Goal: Task Accomplishment & Management: Use online tool/utility

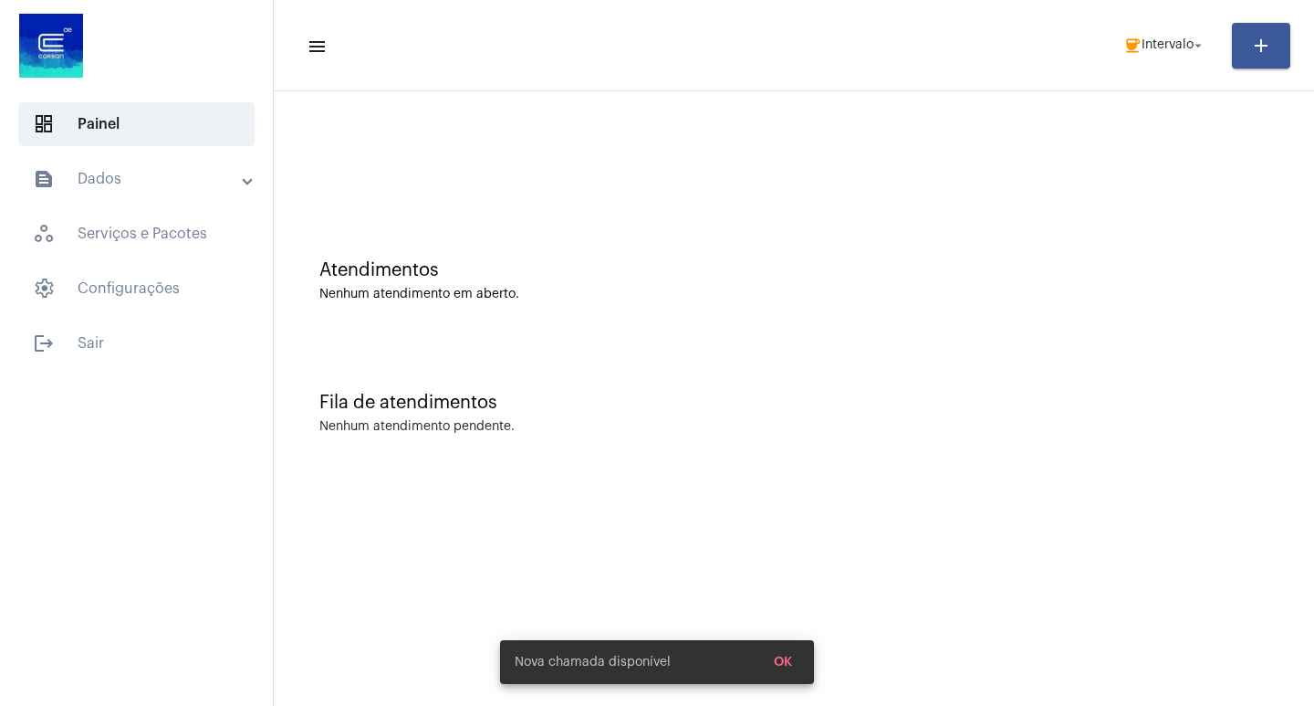
click at [1154, 26] on mat-toolbar-row "menu coffee Intervalo arrow_drop_down add" at bounding box center [794, 45] width 1041 height 58
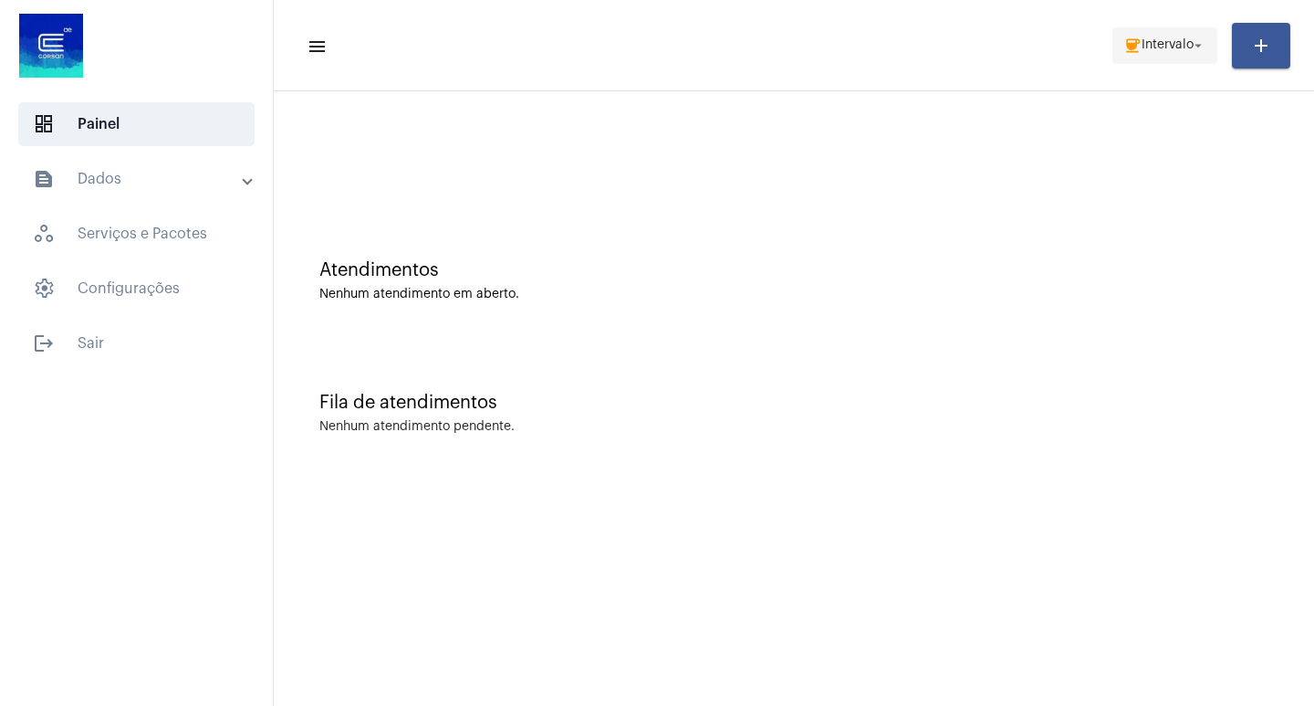
click at [1154, 36] on span "coffee Intervalo arrow_drop_down" at bounding box center [1165, 44] width 83 height 33
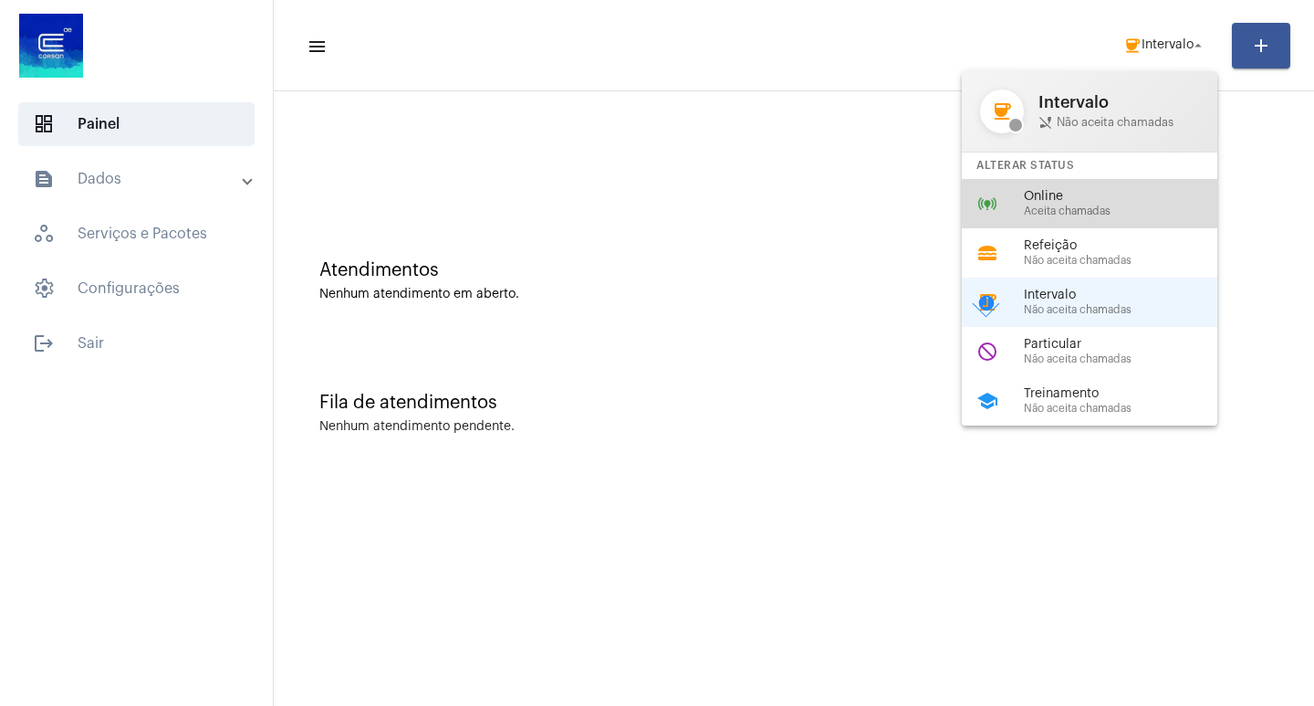
click at [1119, 210] on span "Aceita chamadas" at bounding box center [1128, 211] width 208 height 12
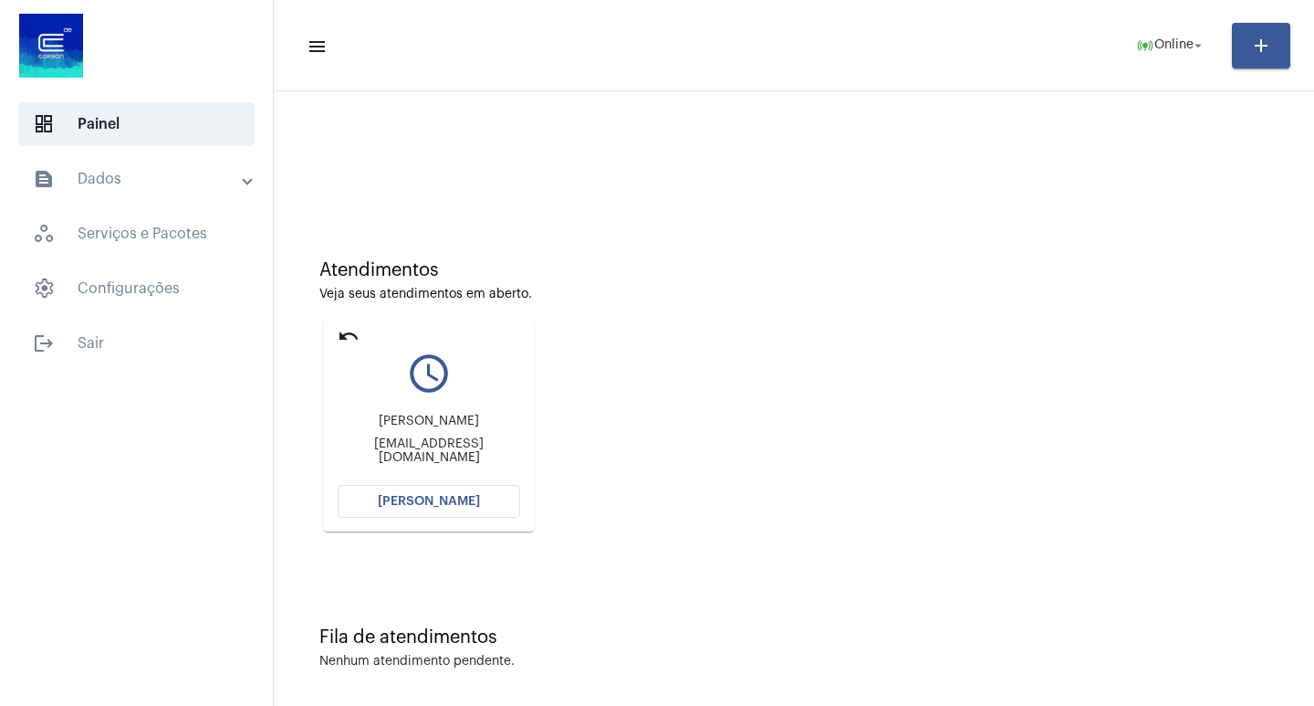
click at [429, 506] on span "[PERSON_NAME]" at bounding box center [429, 501] width 102 height 13
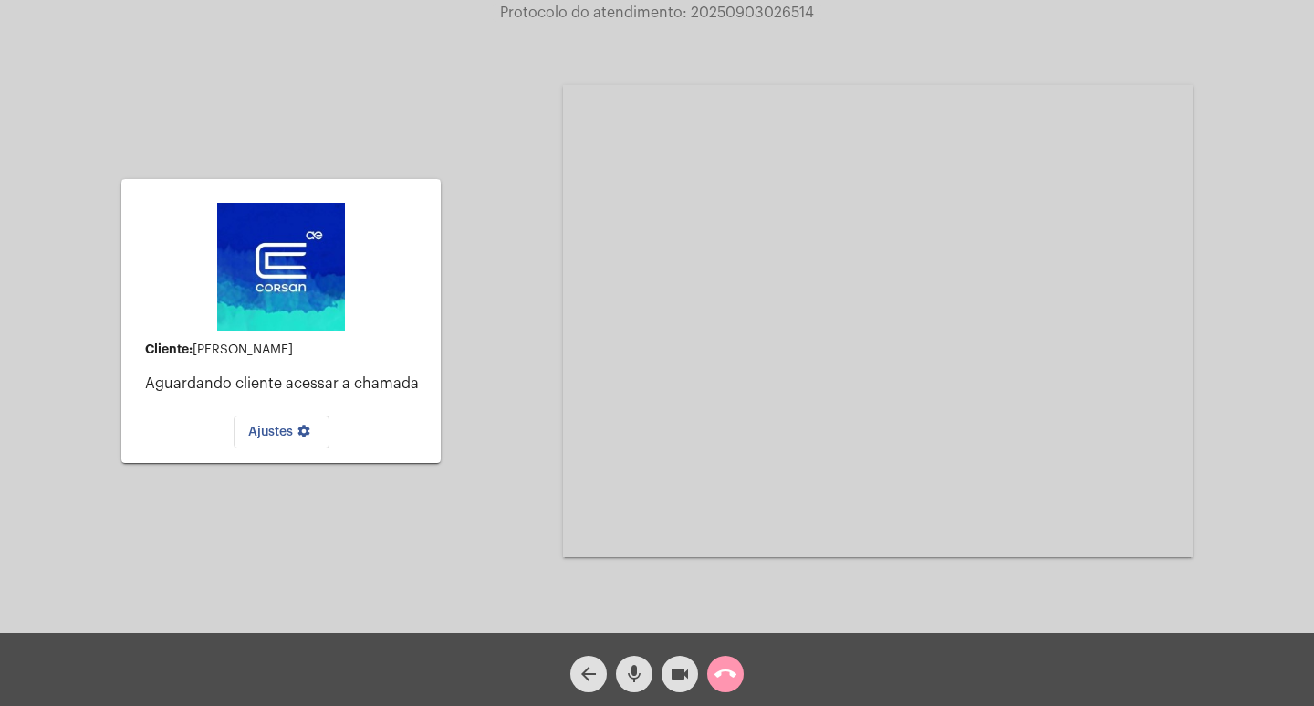
click at [719, 679] on mat-icon "call_end" at bounding box center [726, 674] width 22 height 22
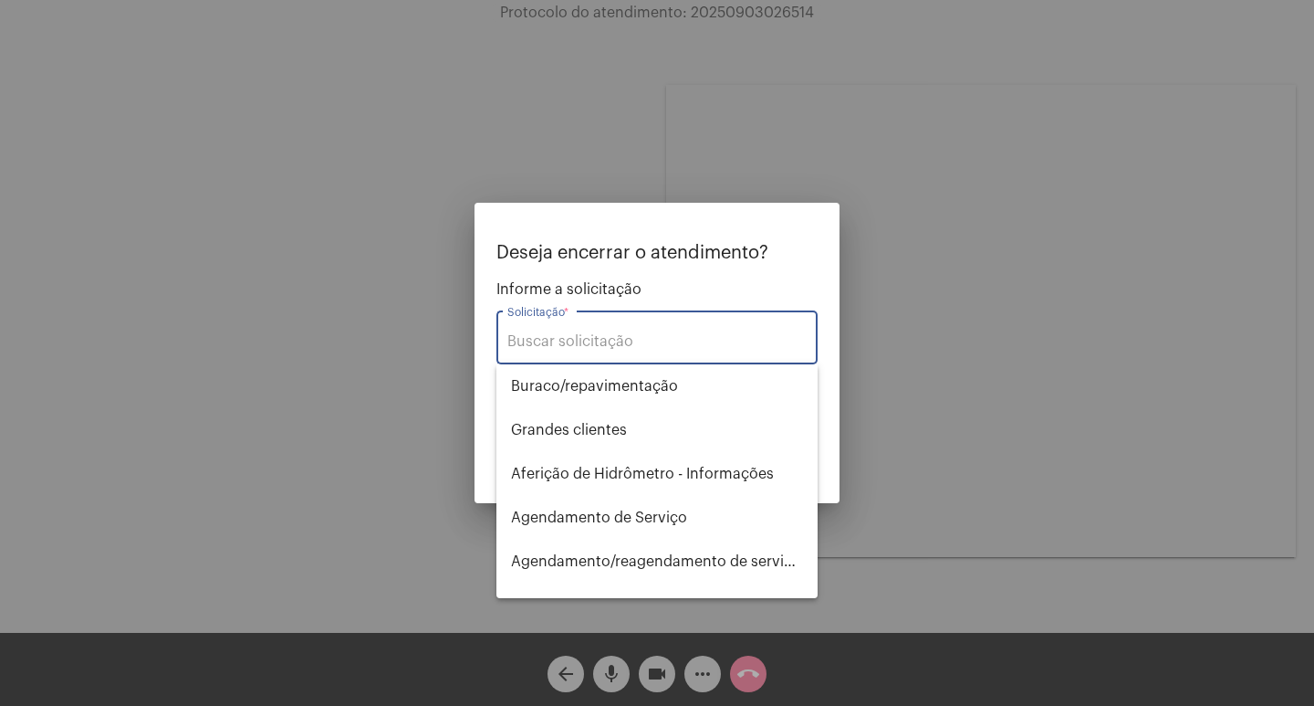
click at [874, 470] on div at bounding box center [657, 353] width 1314 height 706
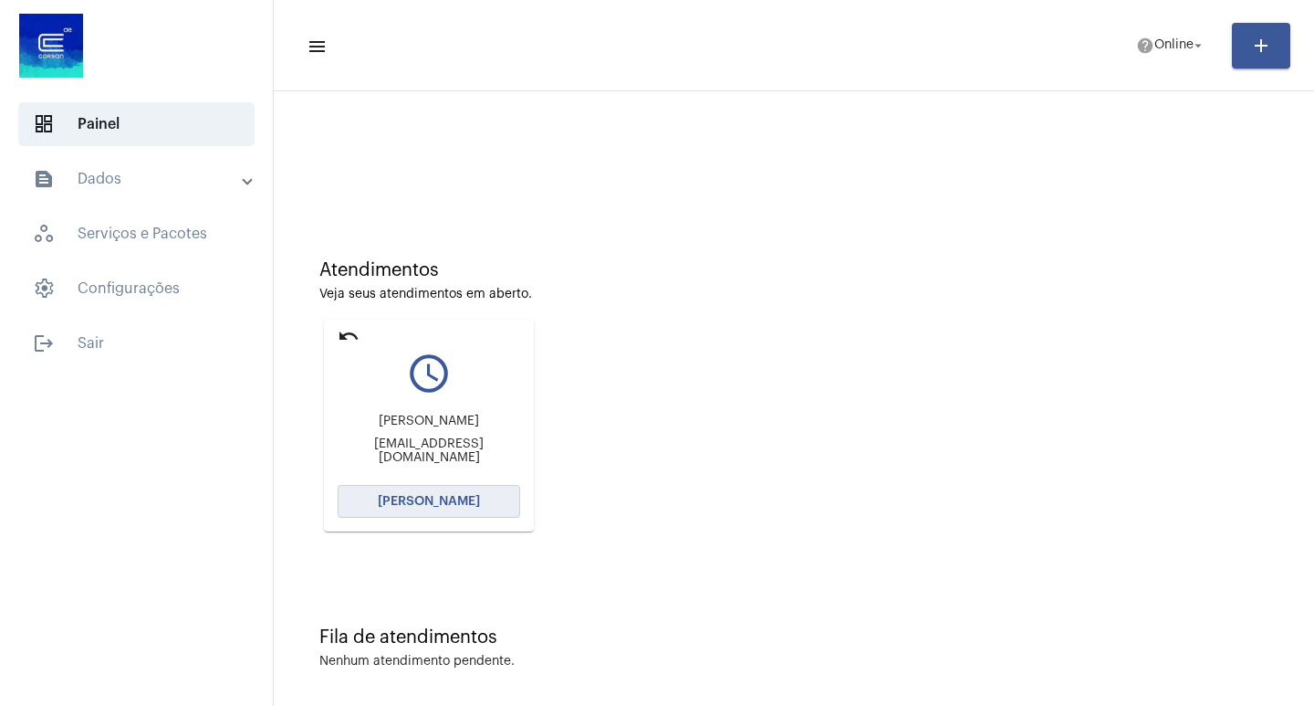
click at [458, 507] on span "[PERSON_NAME]" at bounding box center [429, 501] width 102 height 13
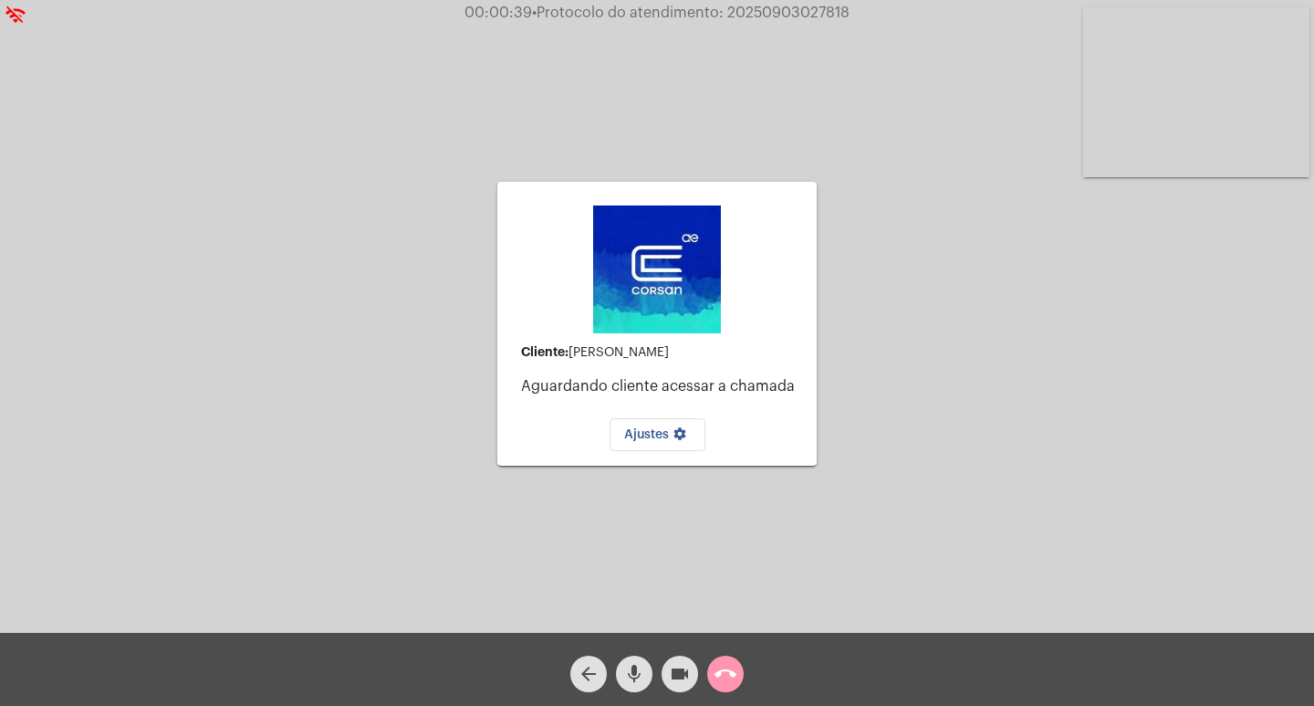
click at [596, 682] on mat-icon "arrow_back" at bounding box center [589, 674] width 22 height 22
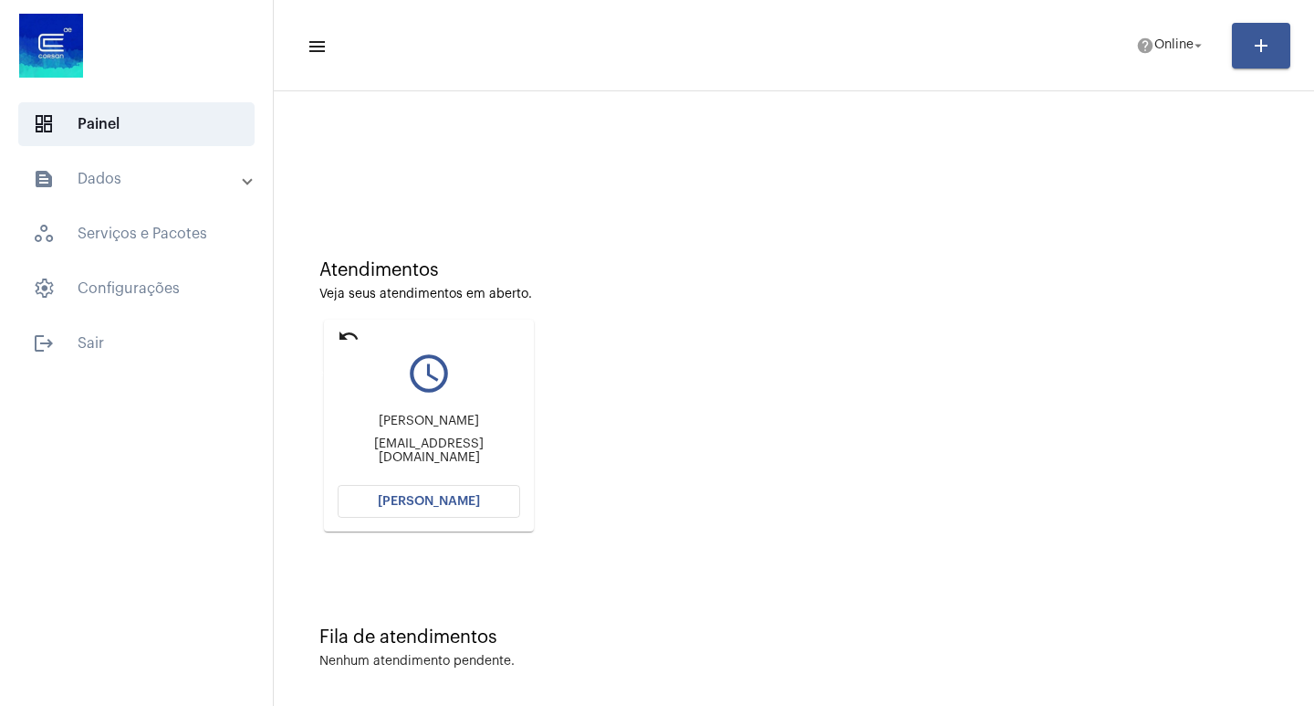
click at [353, 341] on mat-icon "undo" at bounding box center [349, 336] width 22 height 22
click at [430, 502] on span "[PERSON_NAME]" at bounding box center [429, 501] width 102 height 13
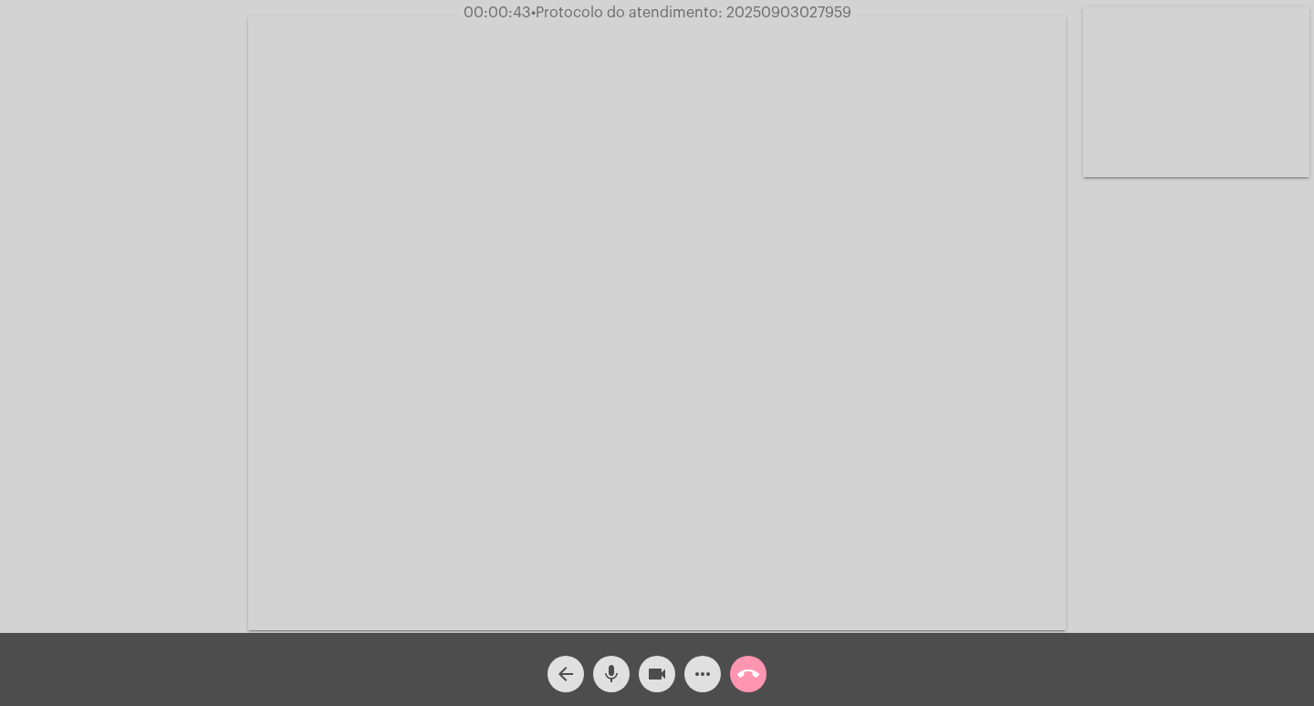
click at [703, 665] on mat-icon "more_horiz" at bounding box center [703, 674] width 22 height 22
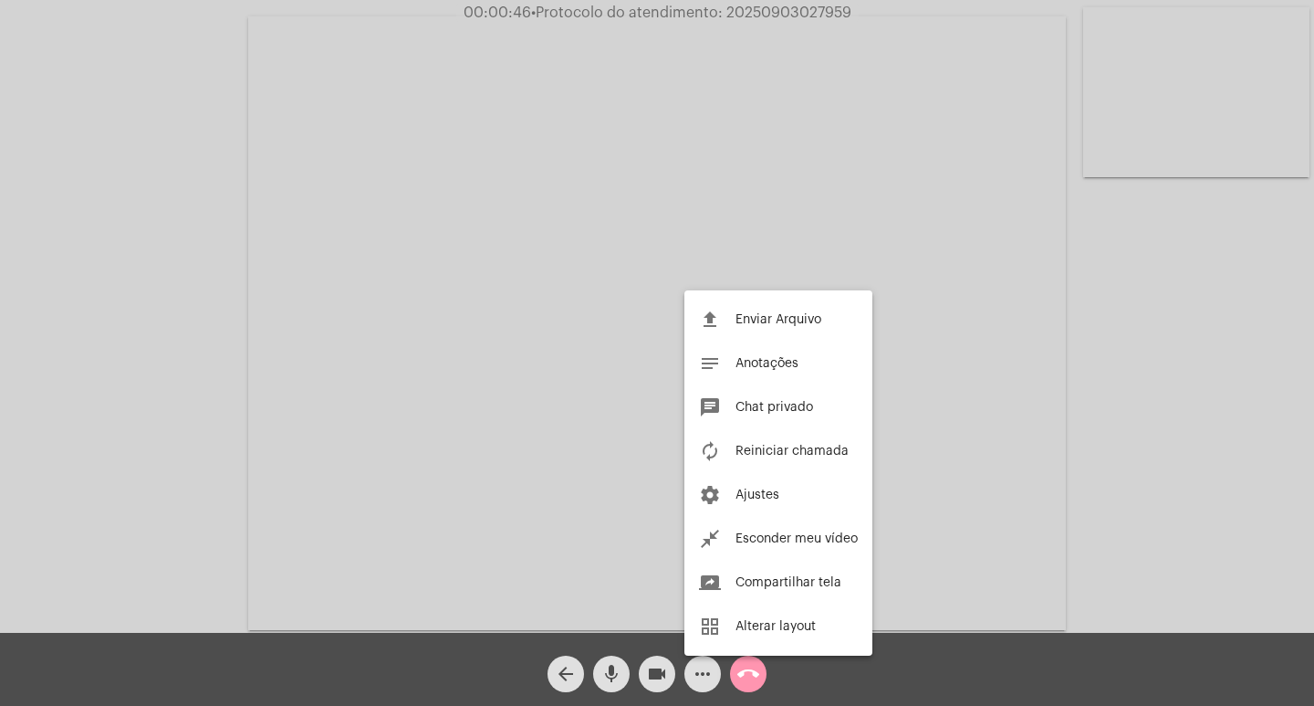
click at [79, 449] on div at bounding box center [657, 353] width 1314 height 706
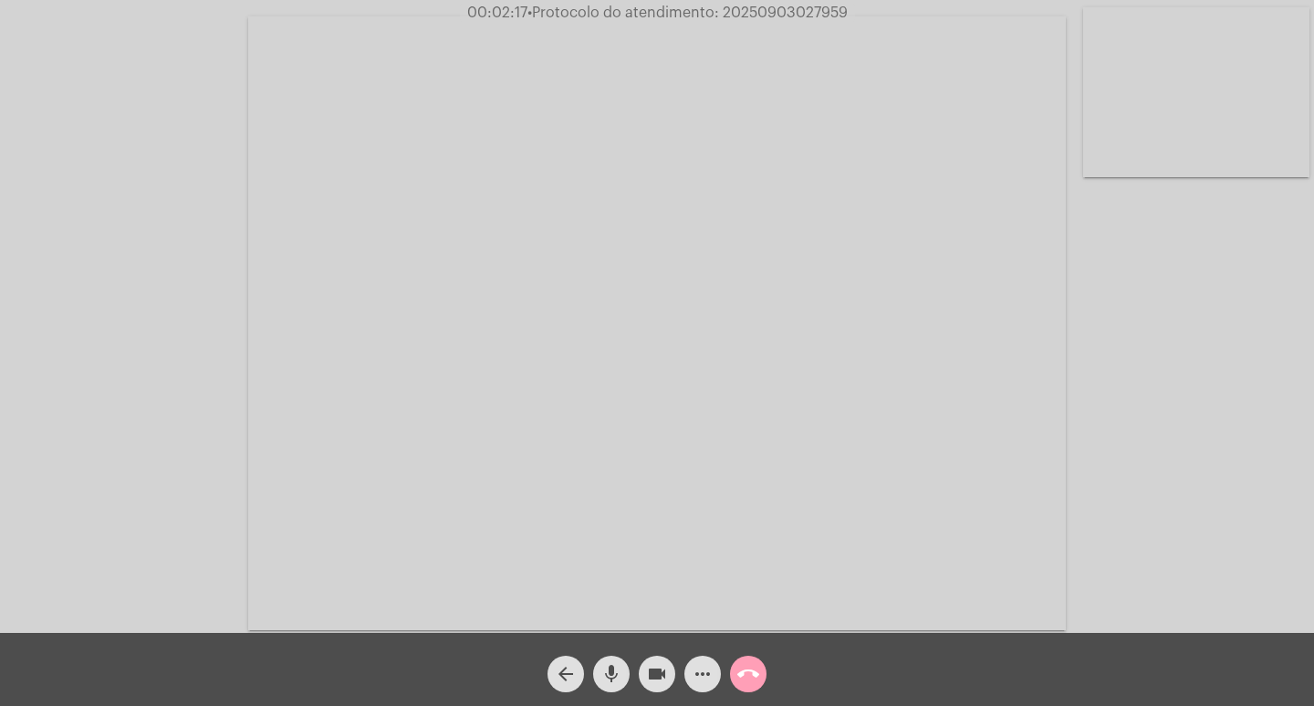
click at [751, 675] on mat-icon "call_end" at bounding box center [749, 674] width 22 height 22
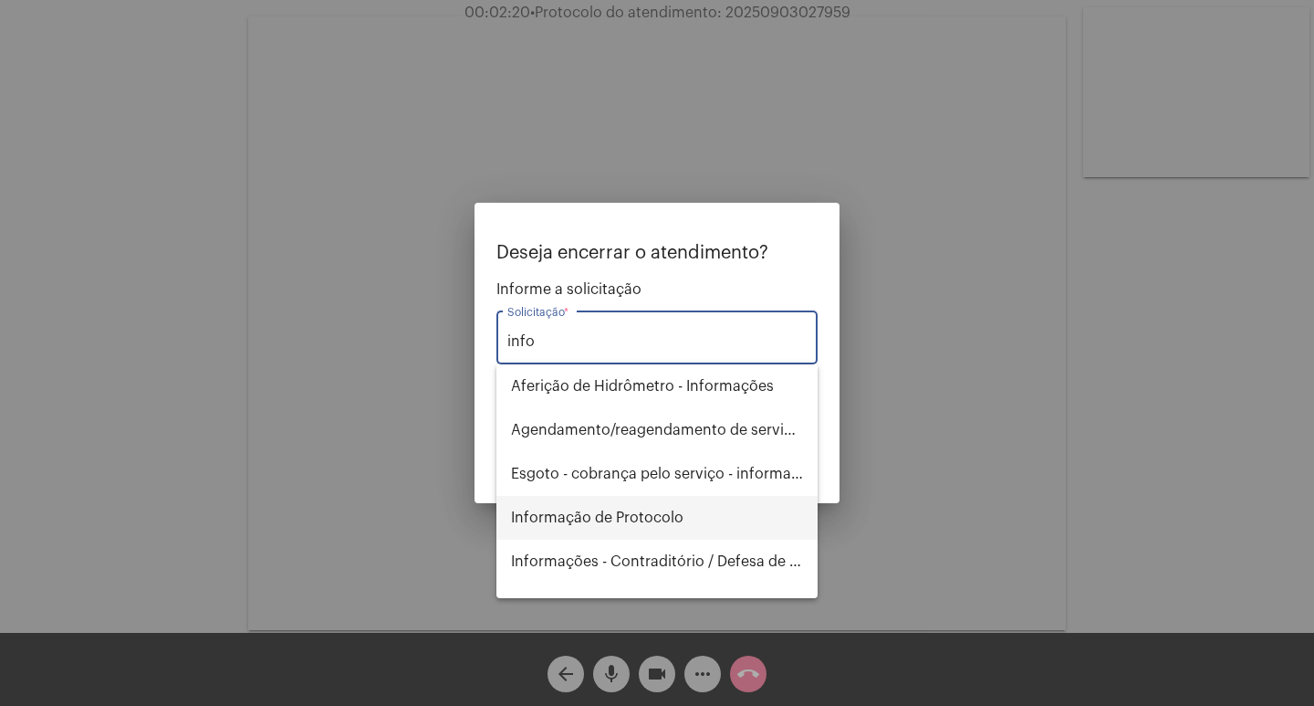
click at [637, 505] on span "Informação de Protocolo" at bounding box center [657, 518] width 292 height 44
type input "Informação de Protocolo"
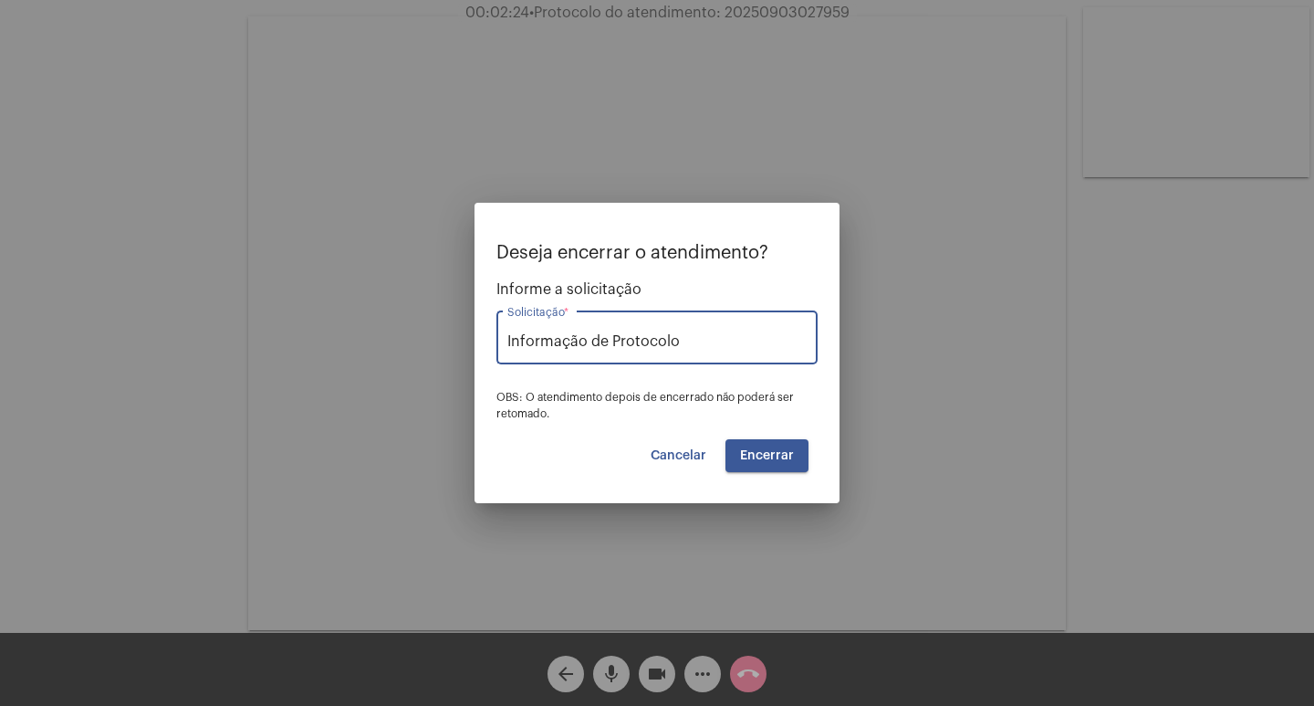
click at [784, 461] on span "Encerrar" at bounding box center [767, 455] width 54 height 13
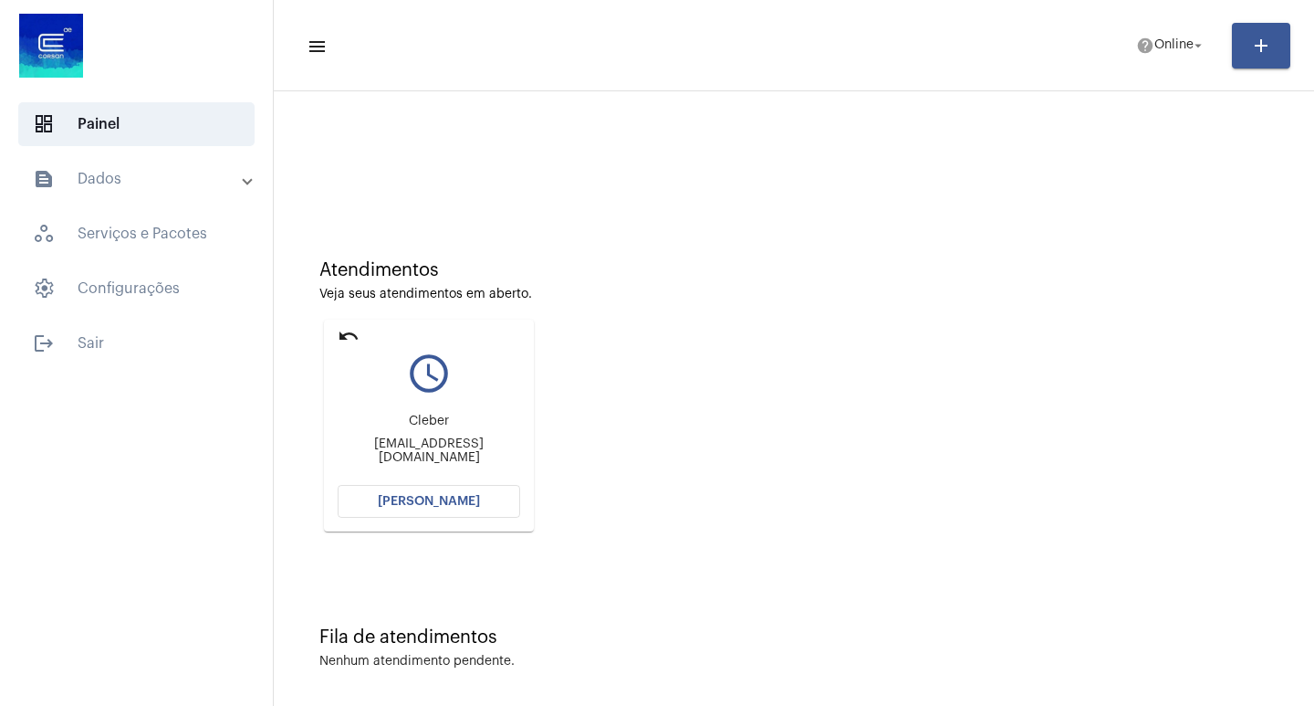
click at [471, 498] on span "[PERSON_NAME]" at bounding box center [429, 501] width 102 height 13
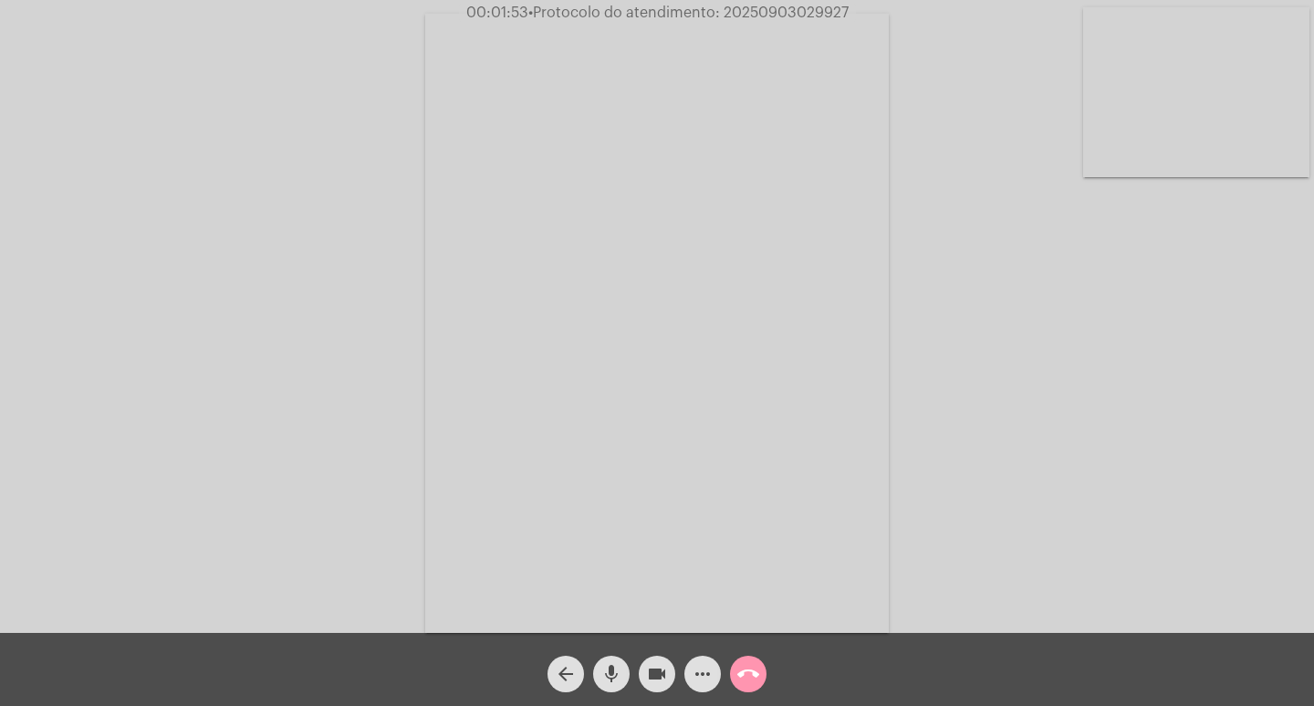
click at [612, 659] on span "mic" at bounding box center [612, 673] width 22 height 37
click at [645, 671] on button "videocam" at bounding box center [657, 673] width 37 height 37
click at [639, 671] on button "videocam_off" at bounding box center [657, 673] width 37 height 37
click at [625, 662] on button "mic_off" at bounding box center [611, 673] width 37 height 37
click at [689, 664] on button "more_horiz" at bounding box center [703, 673] width 37 height 37
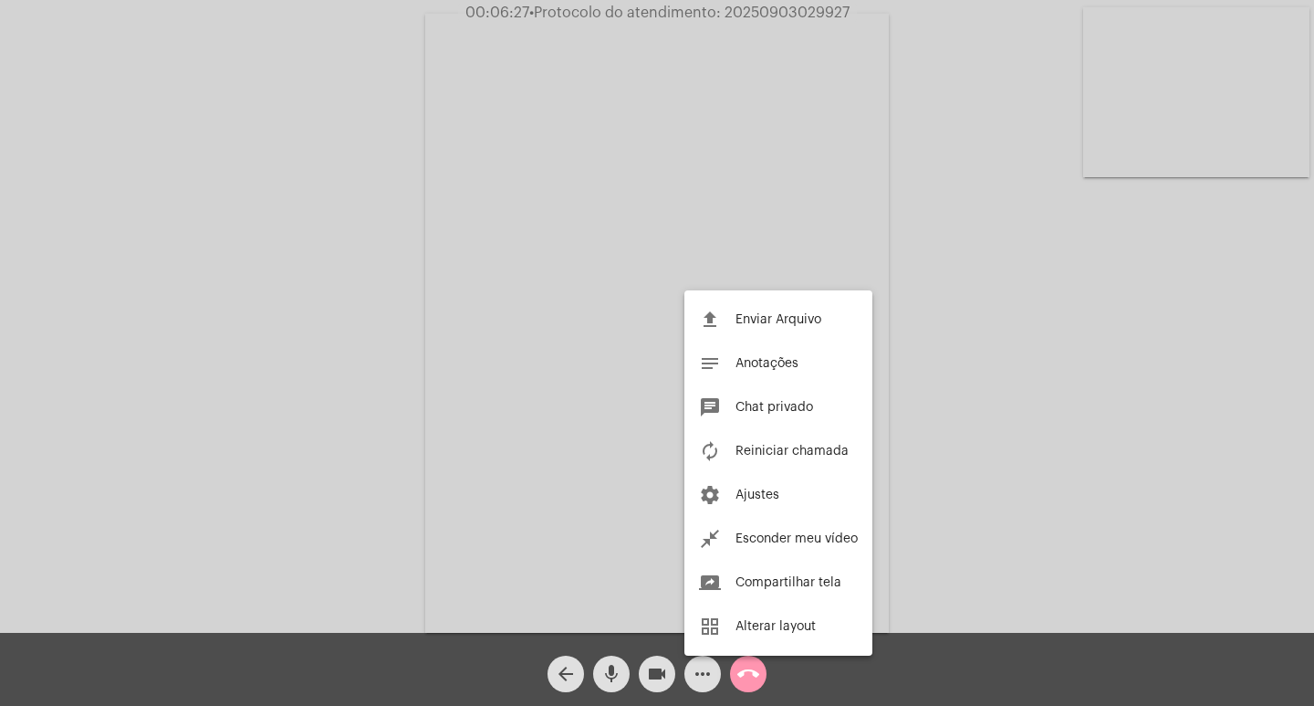
click at [975, 261] on div at bounding box center [657, 353] width 1314 height 706
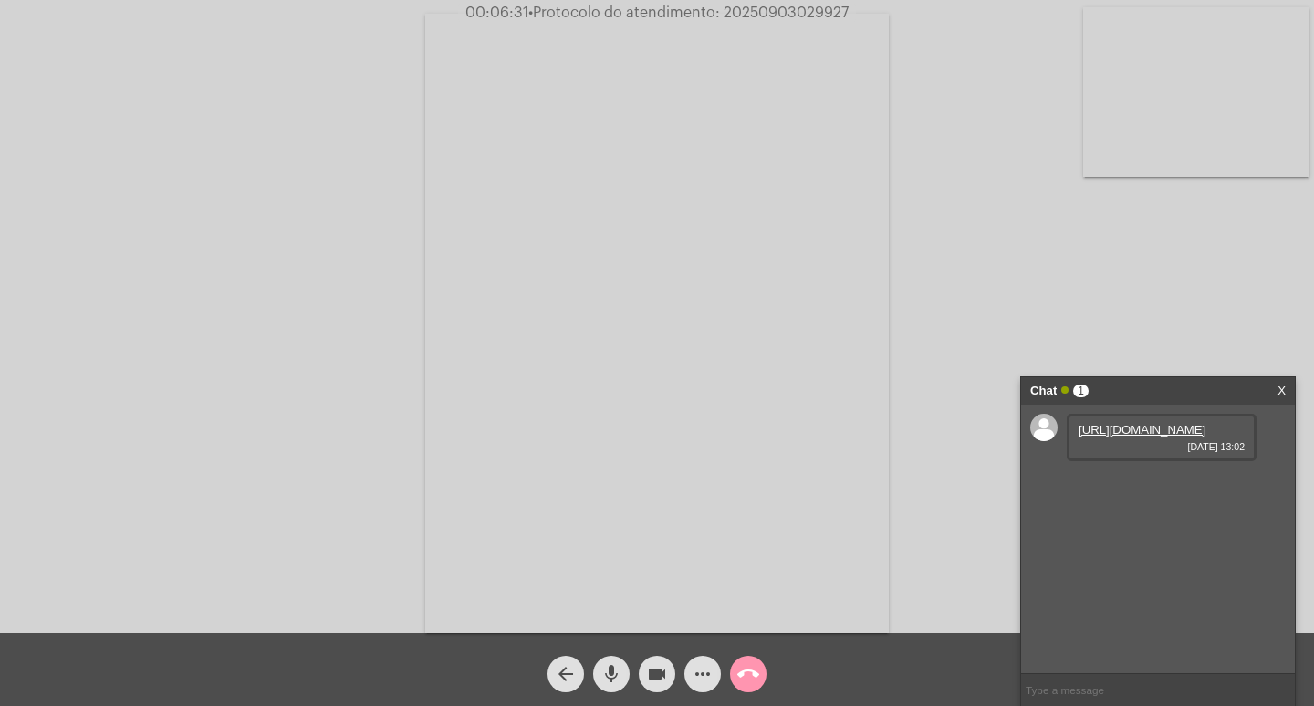
click at [1084, 428] on link "https://neft-transfer-bucket.s3.amazonaws.com/temp-7aa2e79c-91a5-9476-1f7a-225f…" at bounding box center [1142, 430] width 127 height 14
click at [712, 39] on video at bounding box center [657, 323] width 464 height 619
click at [315, 199] on video at bounding box center [306, 321] width 464 height 619
click at [600, 664] on button "mic" at bounding box center [611, 673] width 37 height 37
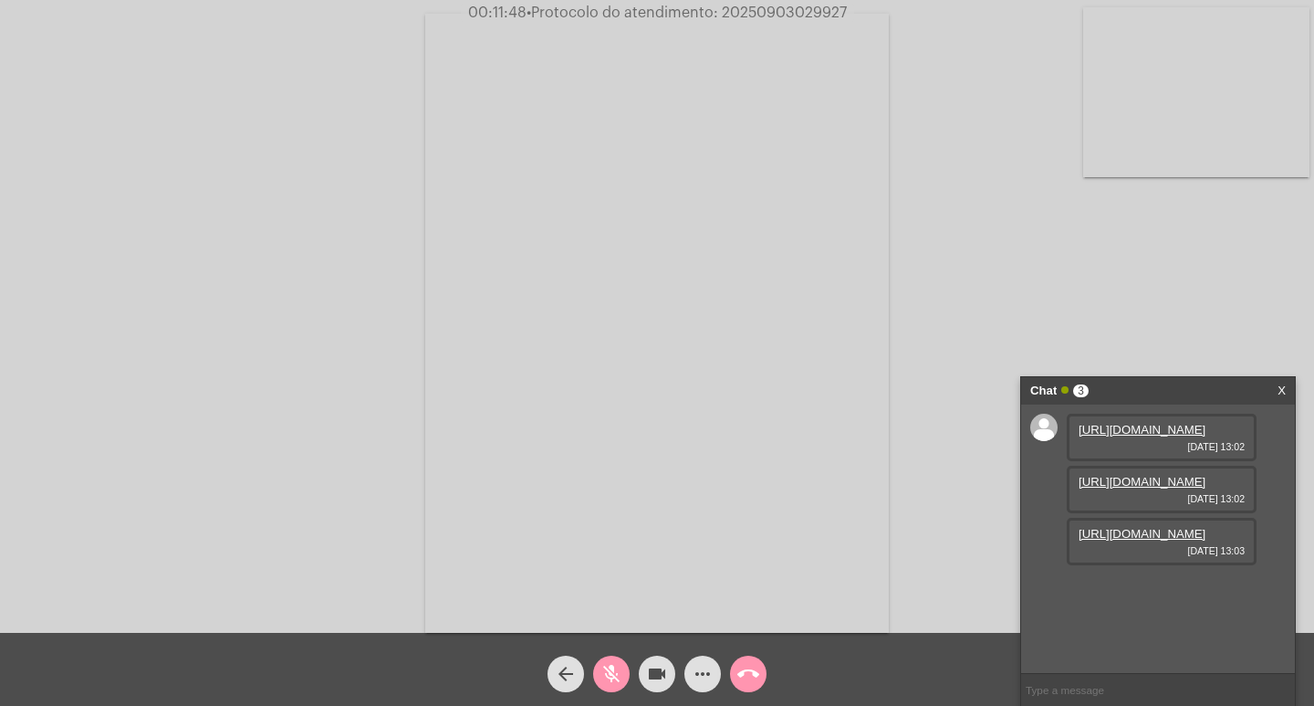
click at [678, 670] on div "videocam" at bounding box center [657, 669] width 46 height 46
click at [668, 670] on button "videocam_off" at bounding box center [657, 673] width 37 height 37
click at [616, 666] on mat-icon "mic_off" at bounding box center [612, 674] width 22 height 22
click at [1167, 488] on link "https://neft-transfer-bucket.s3.amazonaws.com/temp-85134b77-dcc9-748b-7a92-202b…" at bounding box center [1142, 482] width 127 height 14
click at [609, 655] on span "mic" at bounding box center [612, 673] width 22 height 37
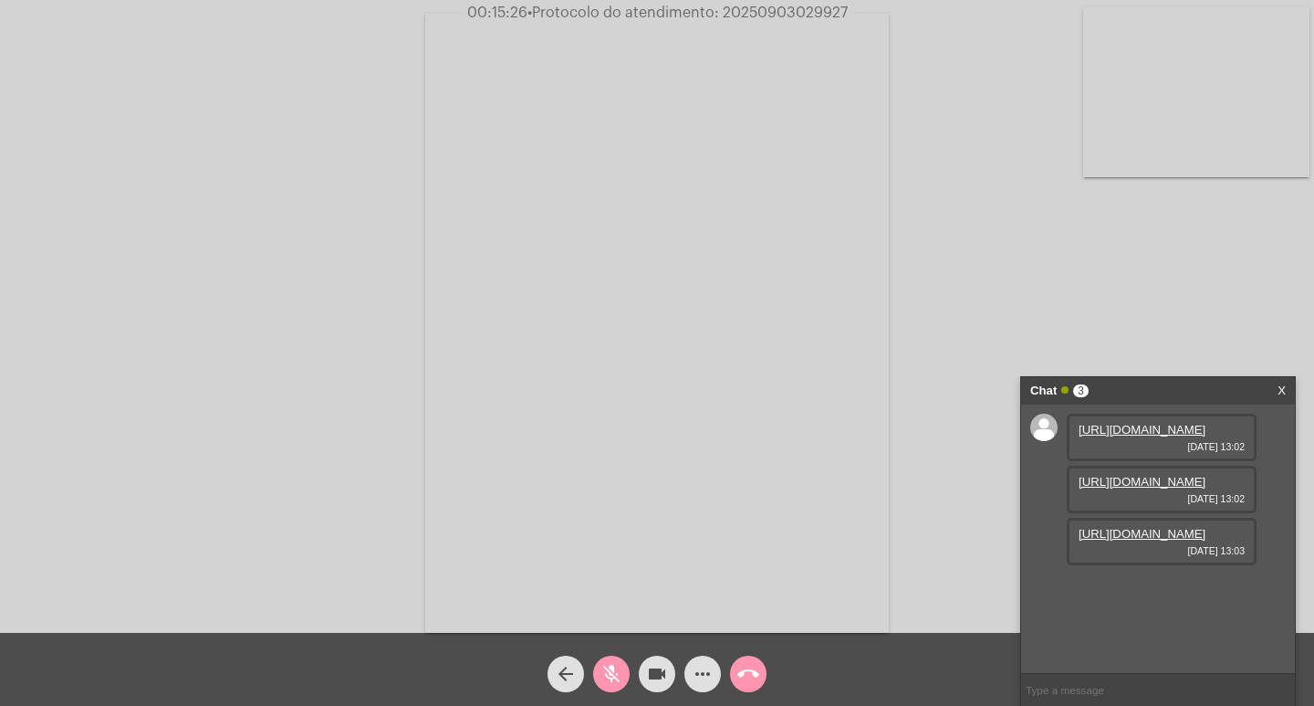
click at [612, 674] on mat-icon "mic_off" at bounding box center [612, 674] width 22 height 22
click at [652, 651] on div "videocam" at bounding box center [657, 669] width 46 height 46
click at [649, 669] on mat-icon "videocam_off" at bounding box center [657, 674] width 22 height 22
click at [1137, 488] on link "https://neft-transfer-bucket.s3.amazonaws.com/temp-85134b77-dcc9-748b-7a92-202b…" at bounding box center [1142, 482] width 127 height 14
click at [1246, 513] on div "https://neft-transfer-bucket.s3.amazonaws.com/temp-85134b77-dcc9-748b-7a92-202b…" at bounding box center [1162, 489] width 190 height 47
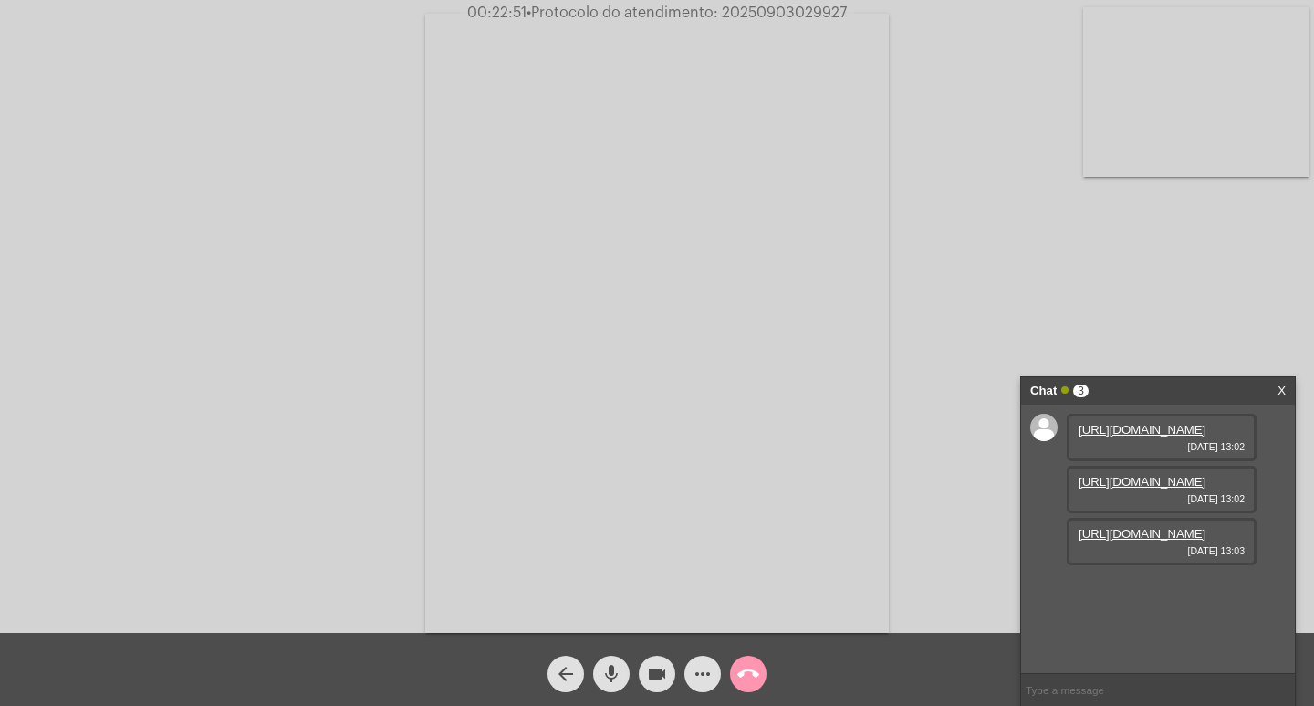
click at [1189, 540] on link "https://neft-transfer-bucket.s3.amazonaws.com/temp-80723498-3a19-64ae-e956-1688…" at bounding box center [1142, 534] width 127 height 14
click at [1031, 604] on div "https://neft-transfer-bucket.s3.amazonaws.com/temp-7aa2e79c-91a5-9476-1f7a-225f…" at bounding box center [1158, 538] width 274 height 268
click at [1132, 592] on link "https://neft-transfer-bucket.s3.amazonaws.com/temp-f1f89b13-cfda-155e-5911-06de…" at bounding box center [1142, 586] width 127 height 14
click at [715, 672] on button "more_horiz" at bounding box center [703, 673] width 37 height 37
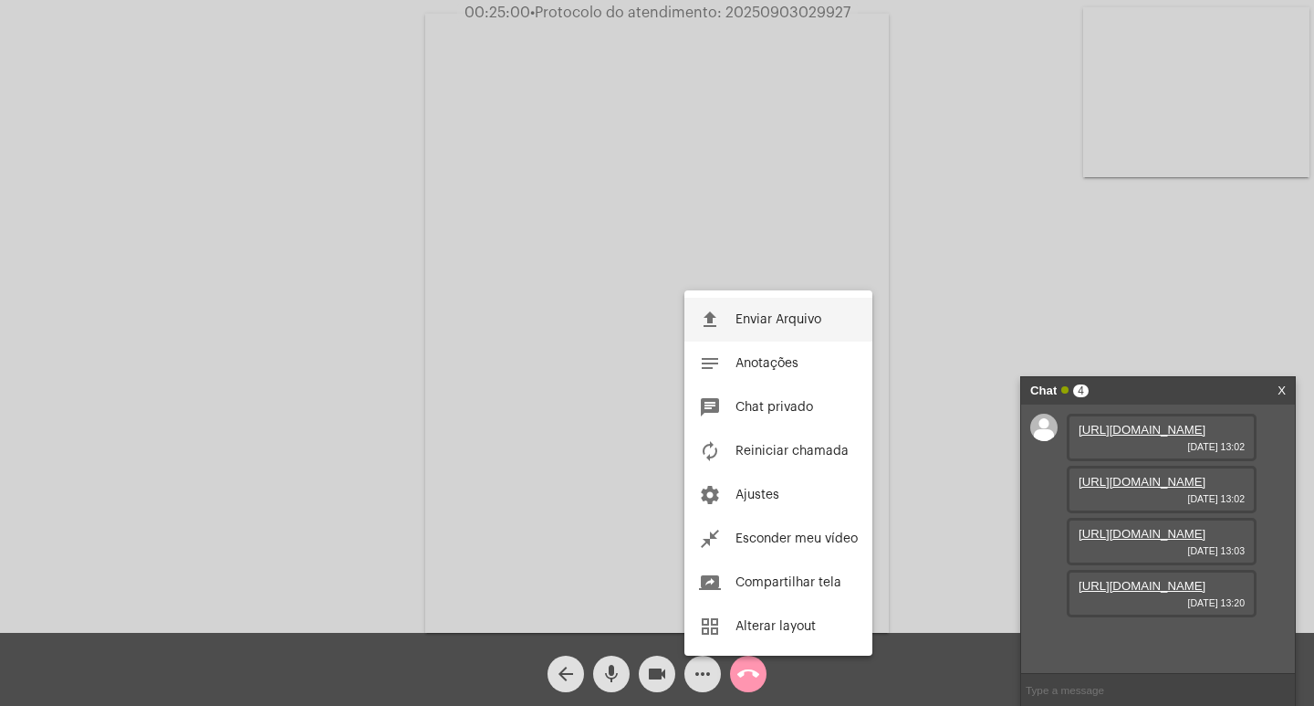
click at [786, 298] on button "file_upload Enviar Arquivo" at bounding box center [779, 320] width 188 height 44
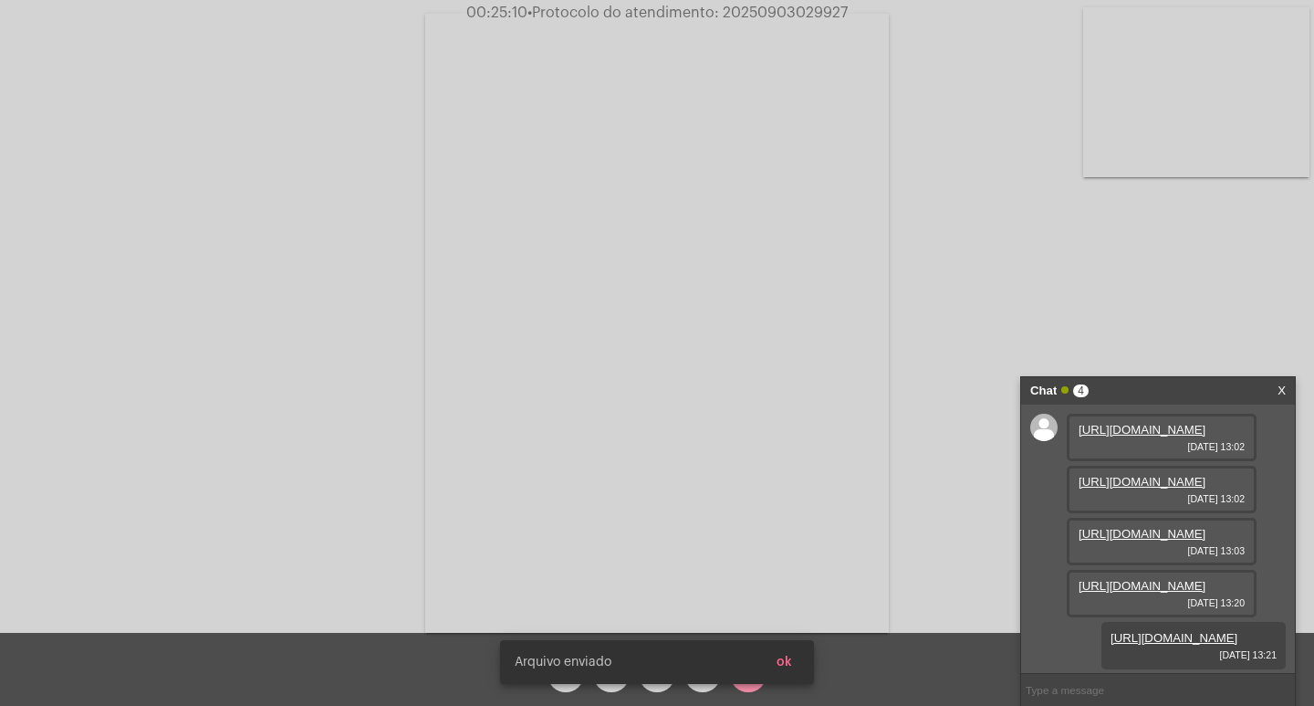
scroll to position [202, 0]
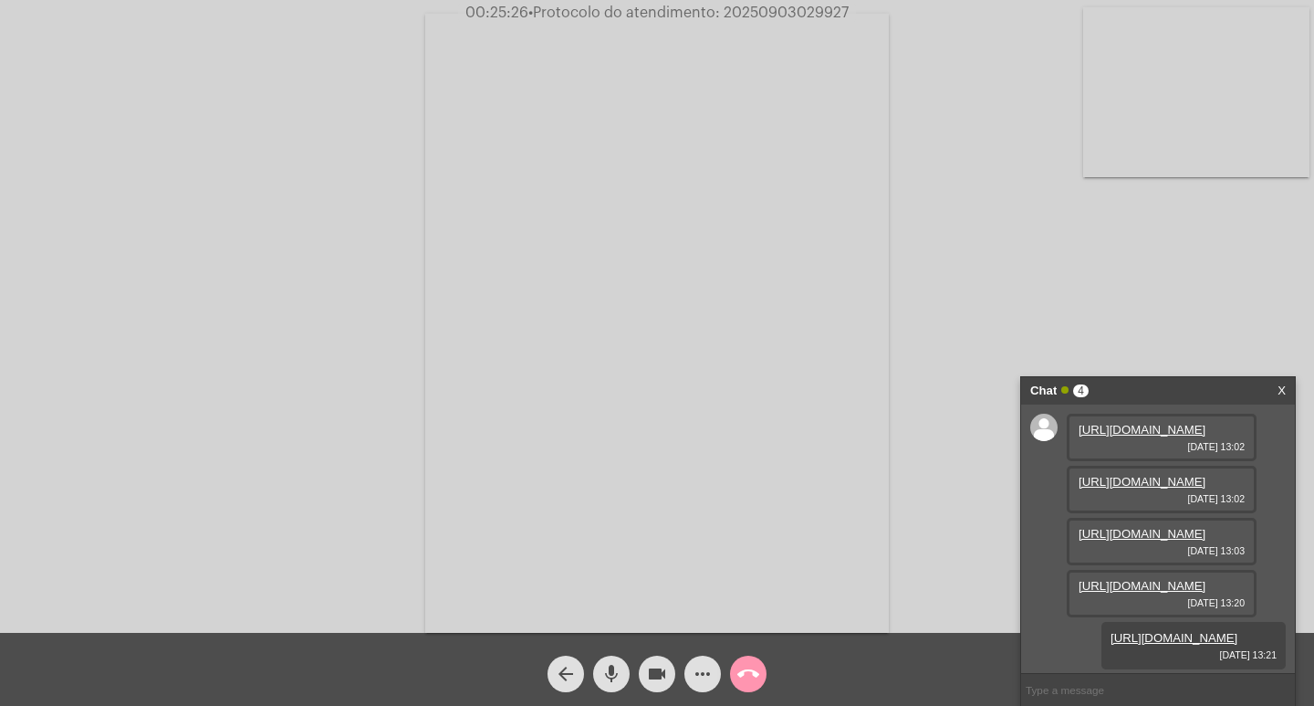
click at [727, 670] on div "call_end" at bounding box center [749, 669] width 46 height 46
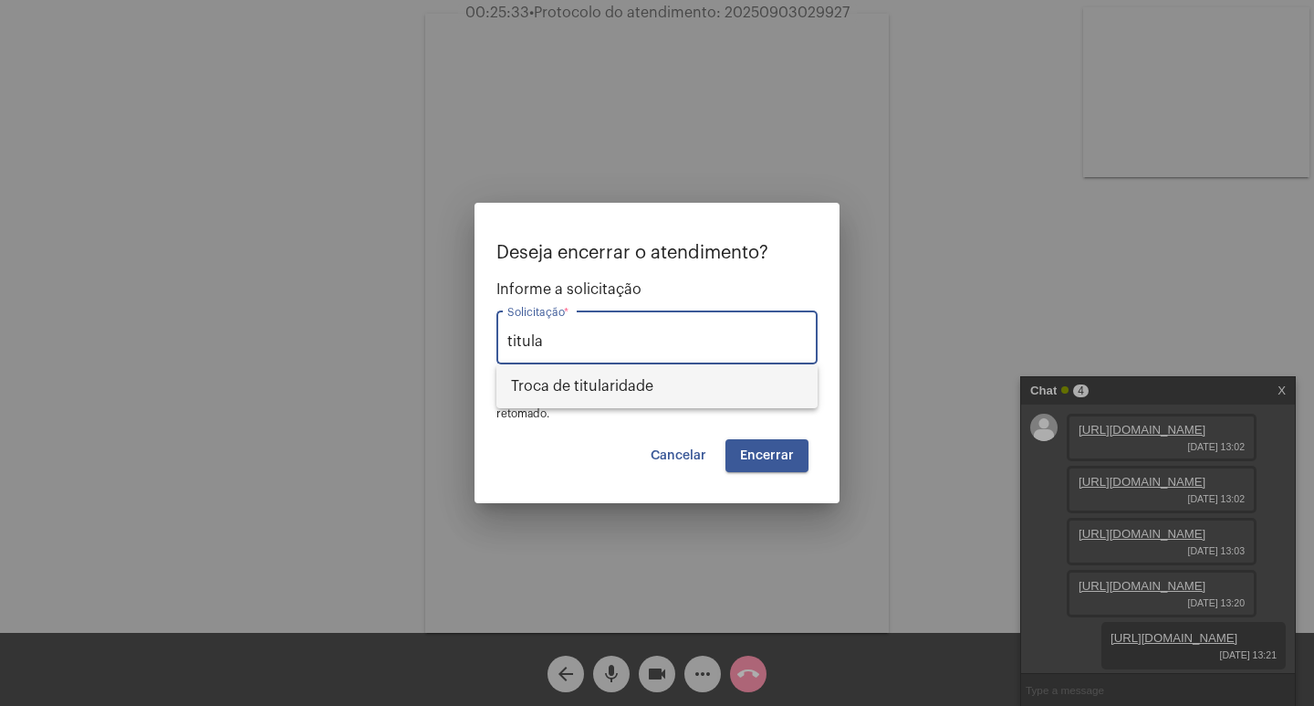
click at [645, 395] on span "Troca de titularidade" at bounding box center [657, 386] width 292 height 44
type input "Troca de titularidade"
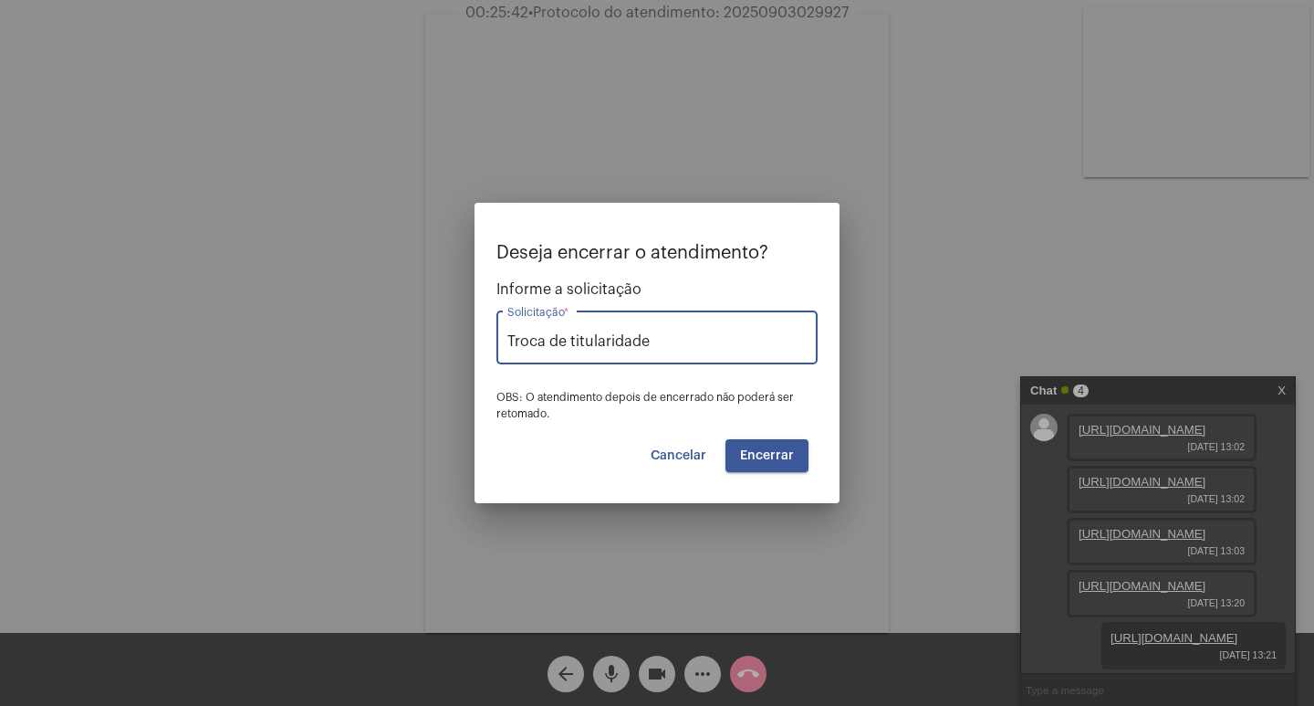
click at [771, 458] on span "Encerrar" at bounding box center [767, 455] width 54 height 13
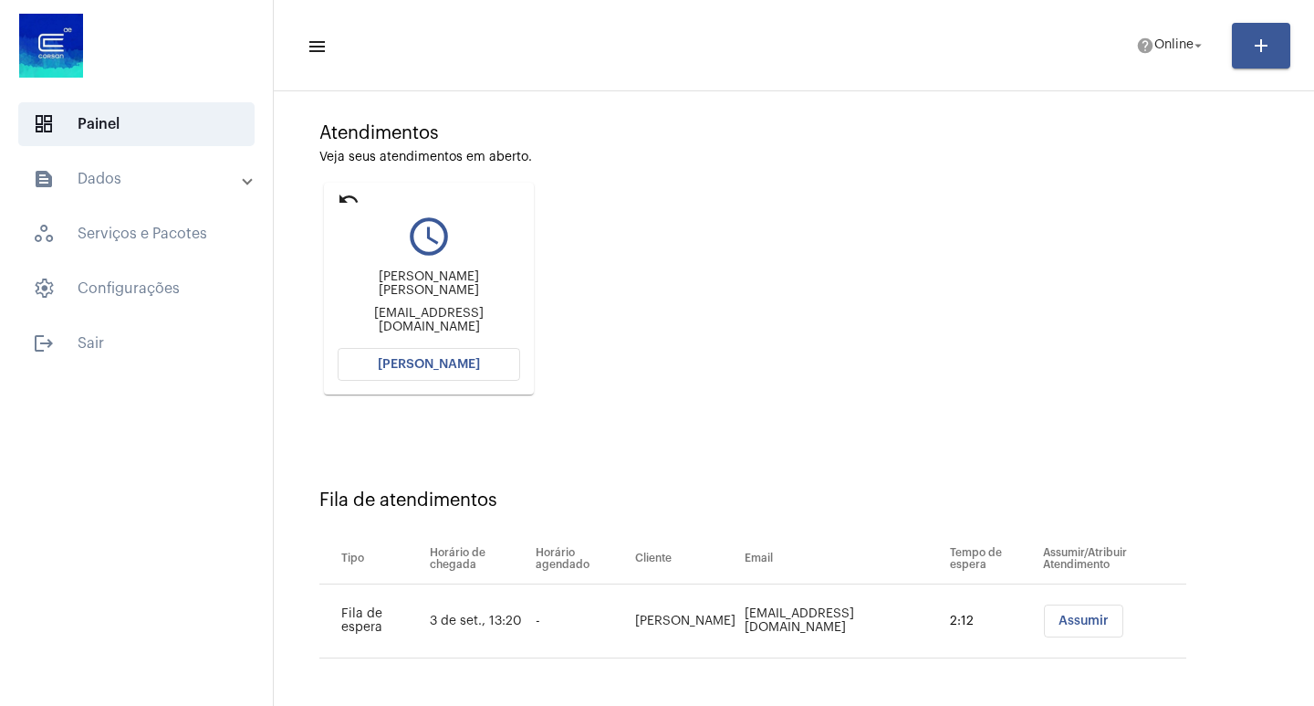
scroll to position [139, 0]
click at [517, 362] on button "[PERSON_NAME]" at bounding box center [429, 362] width 183 height 33
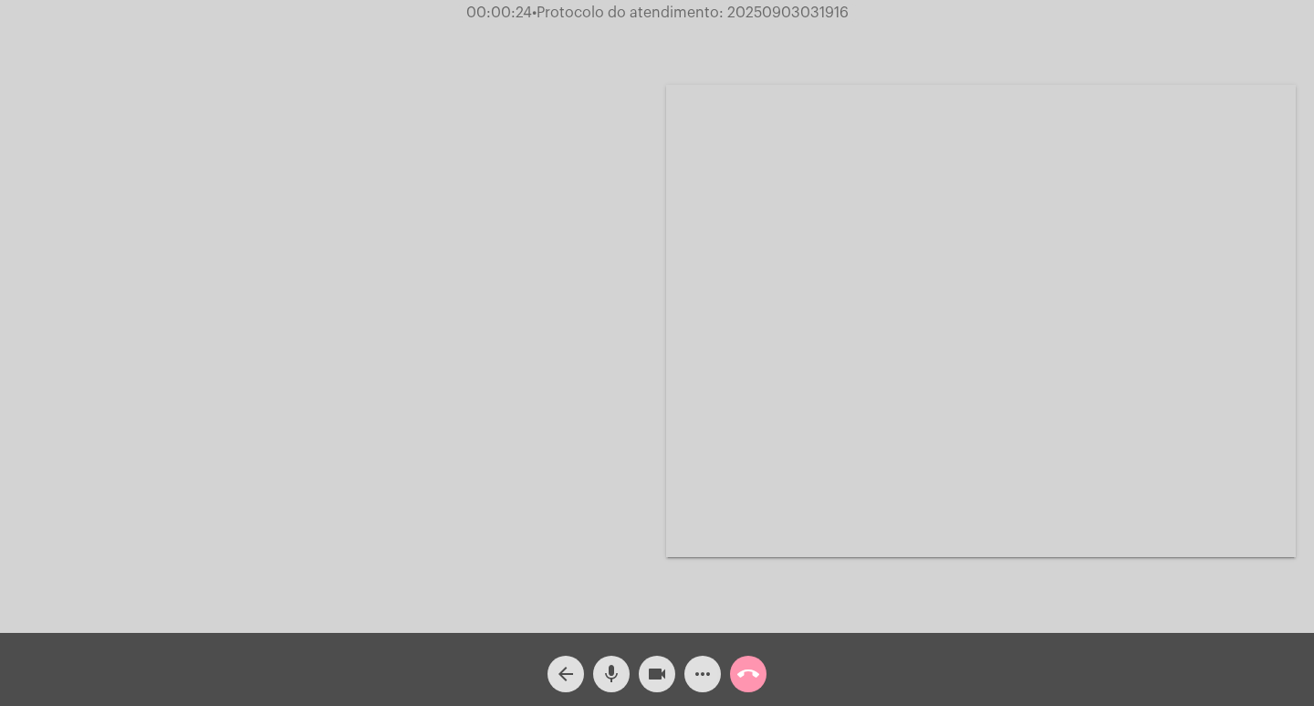
click at [749, 664] on mat-icon "call_end" at bounding box center [749, 674] width 22 height 22
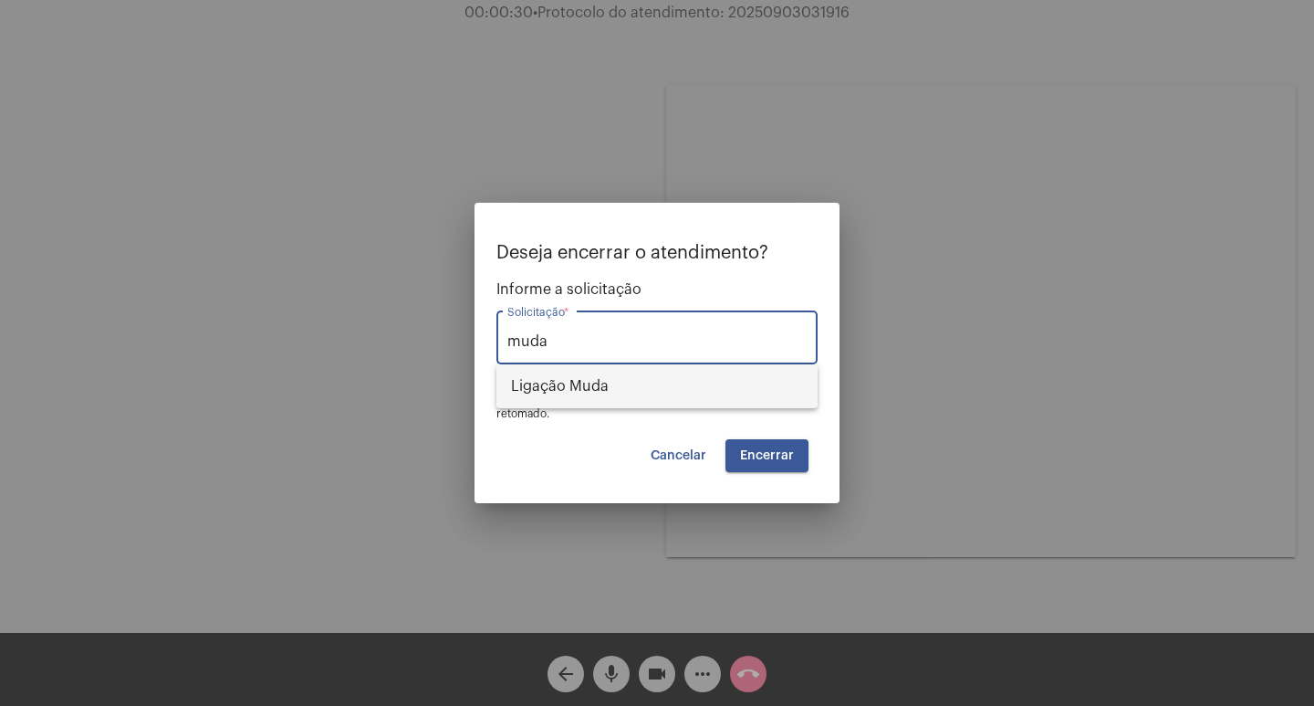
click at [659, 394] on span "Ligação Muda" at bounding box center [657, 386] width 292 height 44
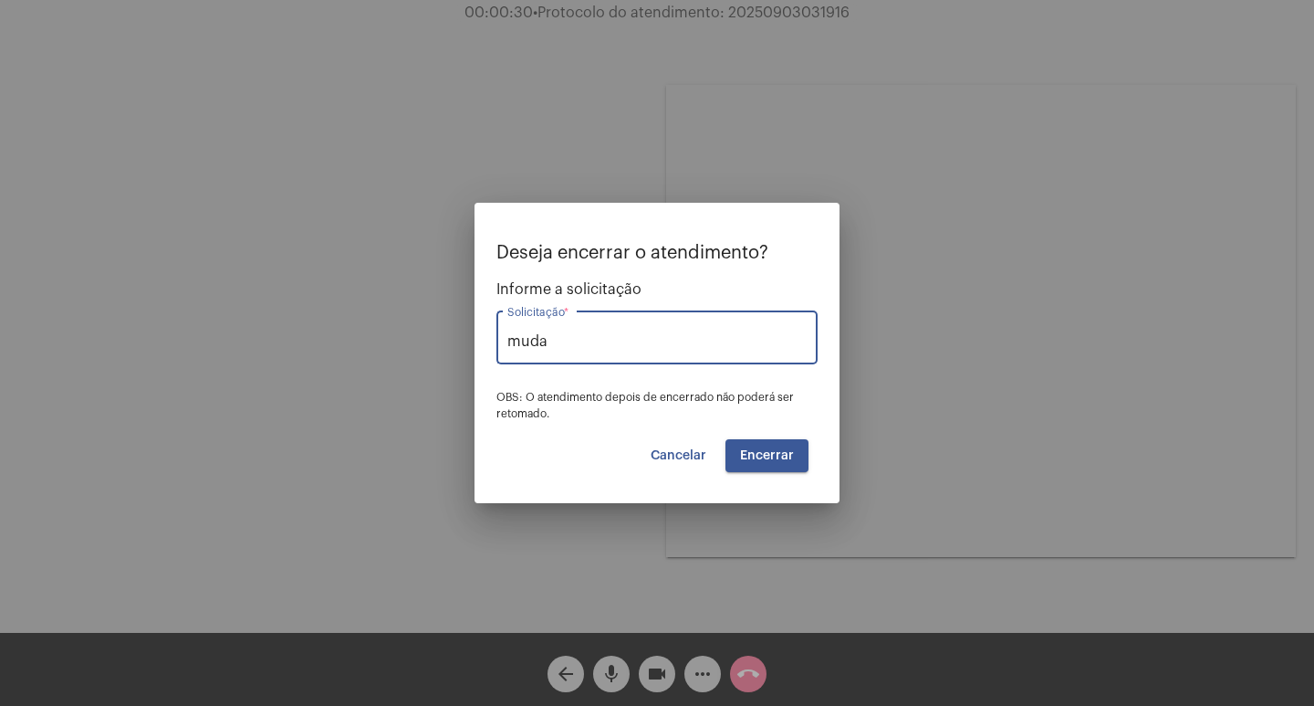
type input "Ligação Muda"
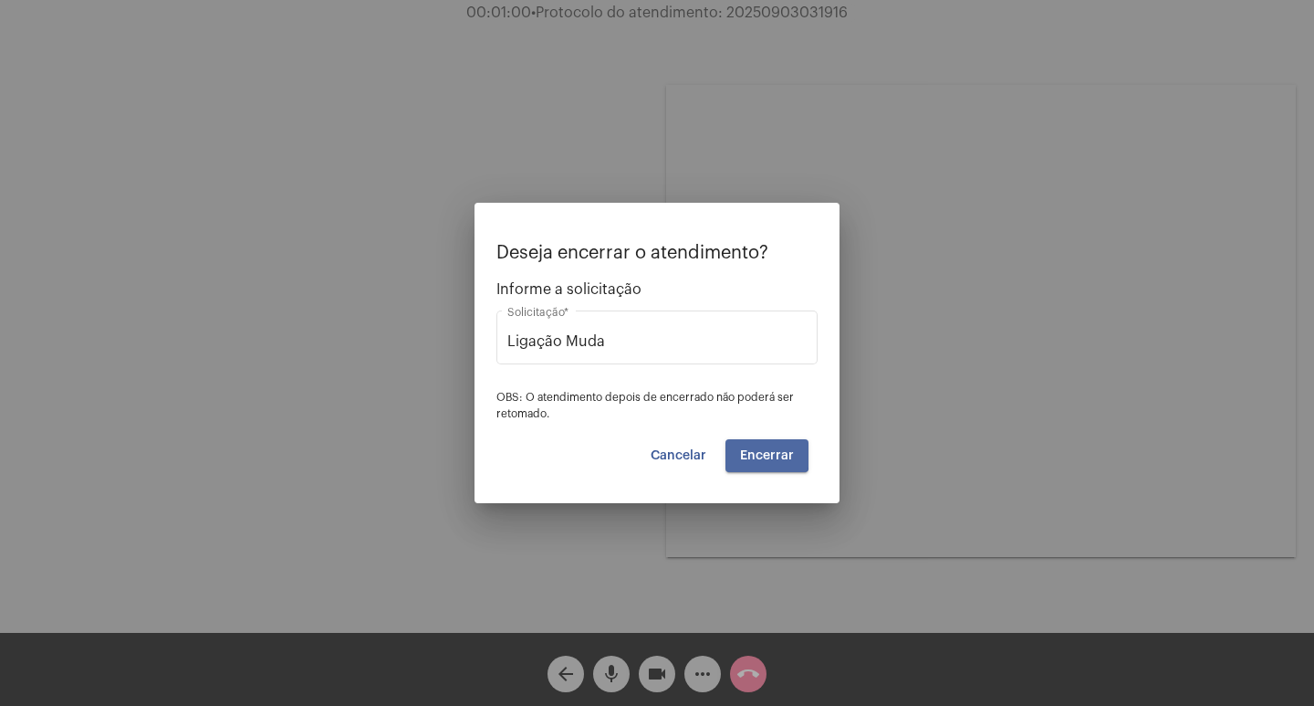
click at [754, 446] on button "Encerrar" at bounding box center [767, 455] width 83 height 33
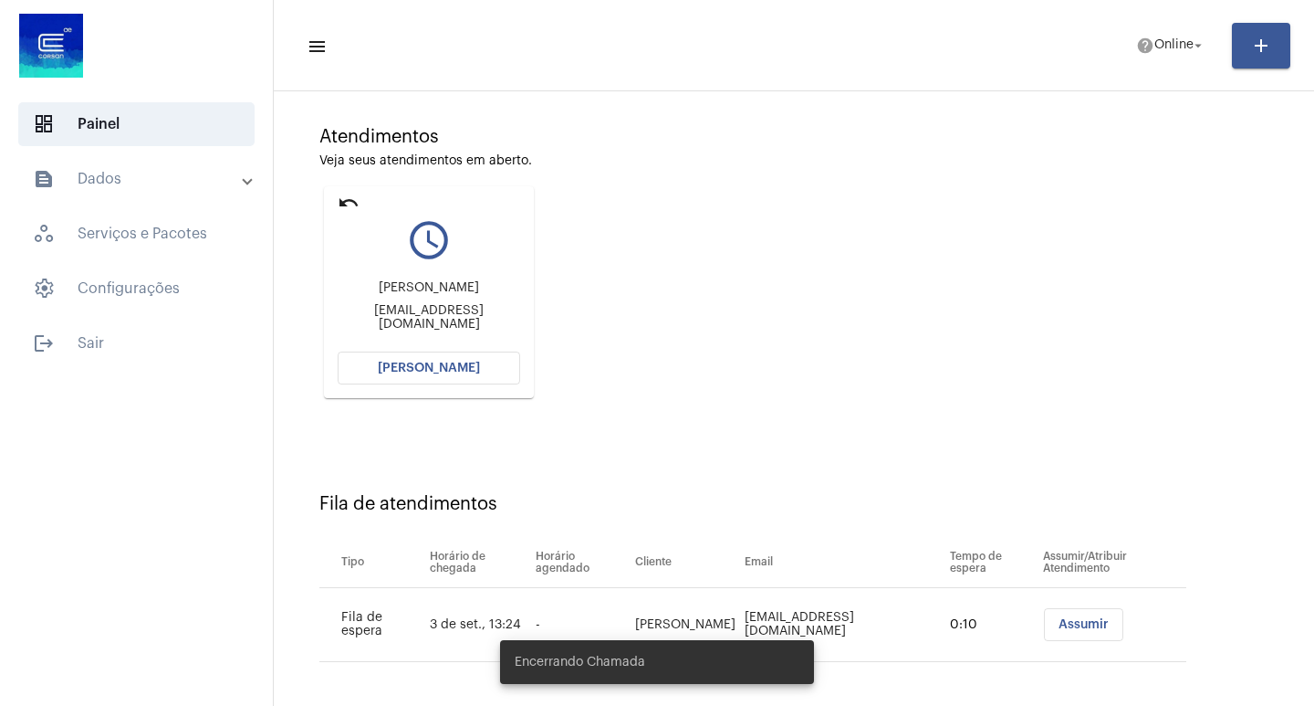
scroll to position [139, 0]
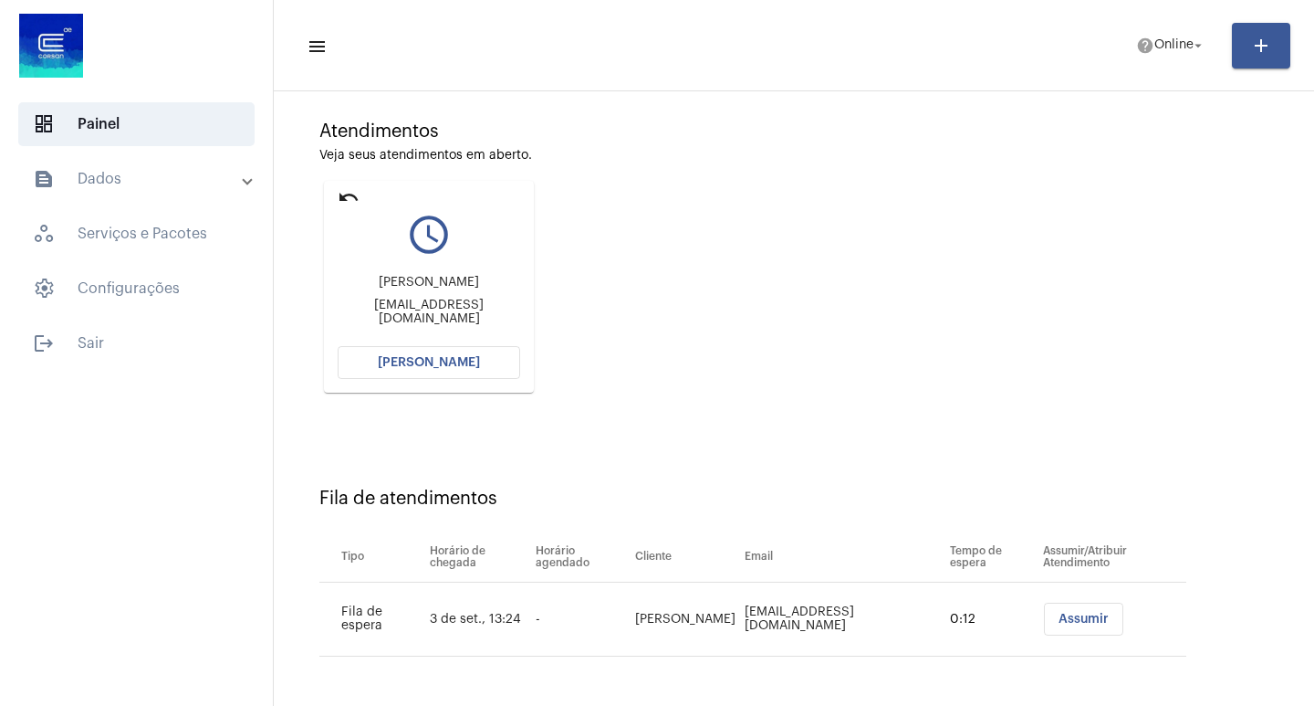
click at [415, 361] on span "[PERSON_NAME]" at bounding box center [429, 362] width 102 height 13
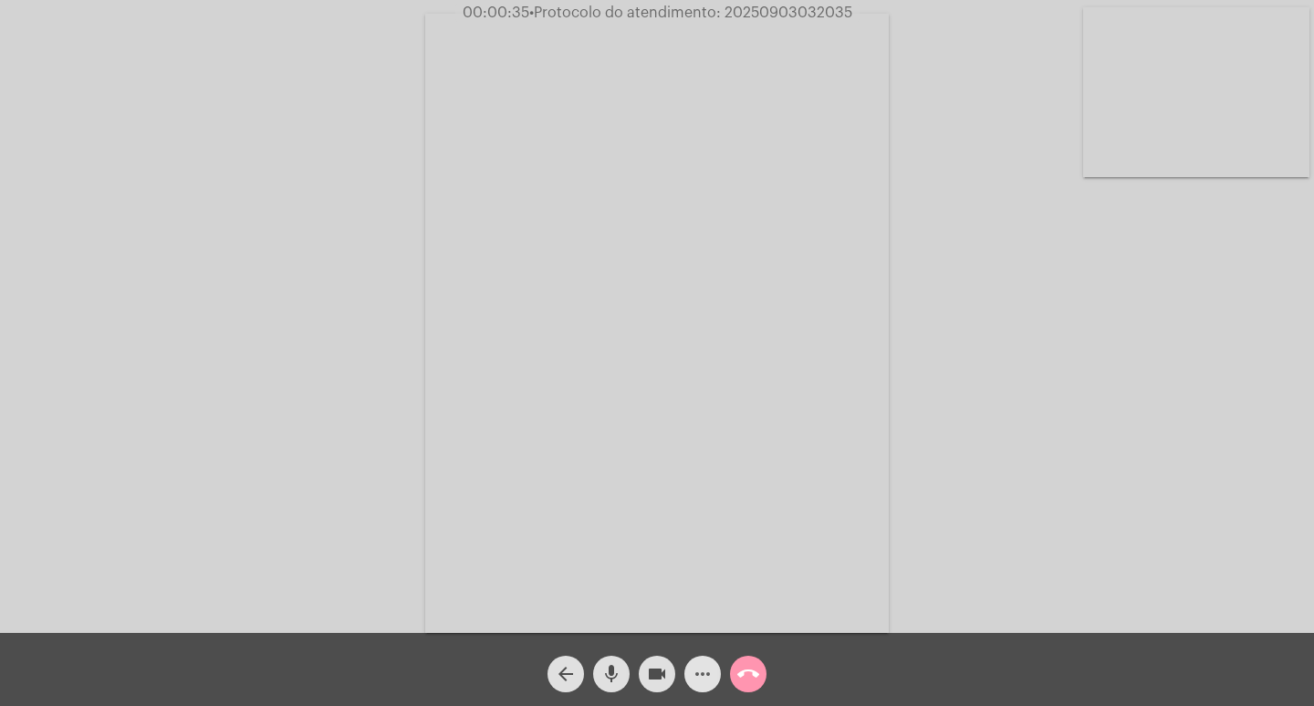
click at [706, 679] on mat-icon "more_horiz" at bounding box center [703, 674] width 22 height 22
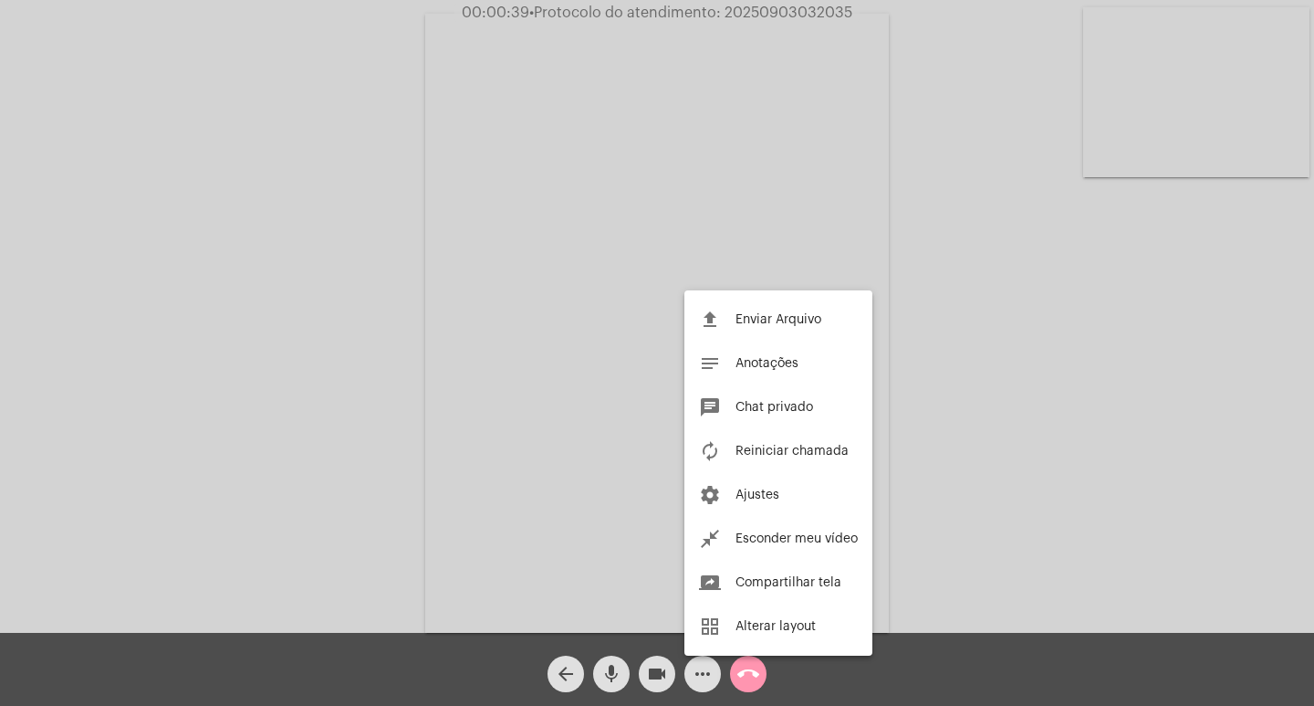
click at [120, 385] on div at bounding box center [657, 353] width 1314 height 706
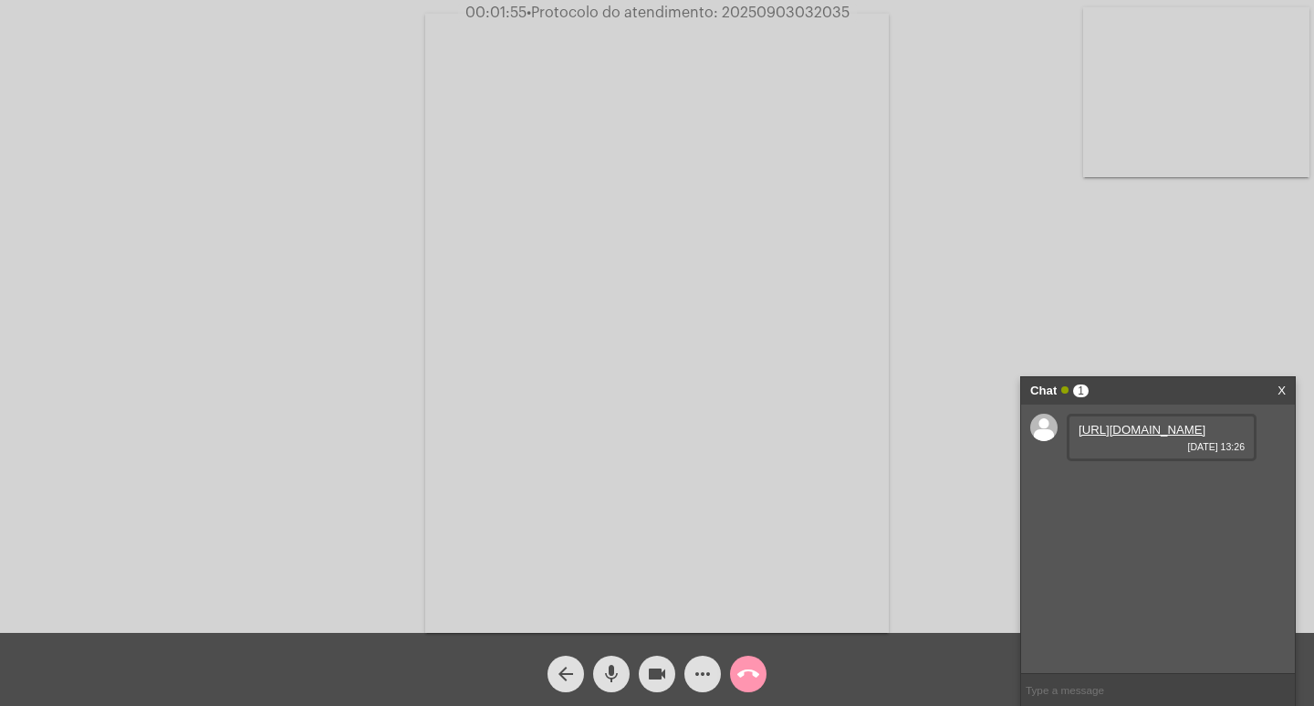
click at [1137, 436] on link "https://neft-transfer-bucket.s3.amazonaws.com/temp-e4487b1a-62a5-80d3-ea80-e0a6…" at bounding box center [1142, 430] width 127 height 14
click at [1165, 540] on link "https://neft-transfer-bucket.s3.amazonaws.com/temp-8dc0dec1-af32-1a31-782c-402c…" at bounding box center [1142, 534] width 127 height 14
click at [1249, 341] on div "Acessando Câmera e Microfone..." at bounding box center [657, 321] width 1311 height 633
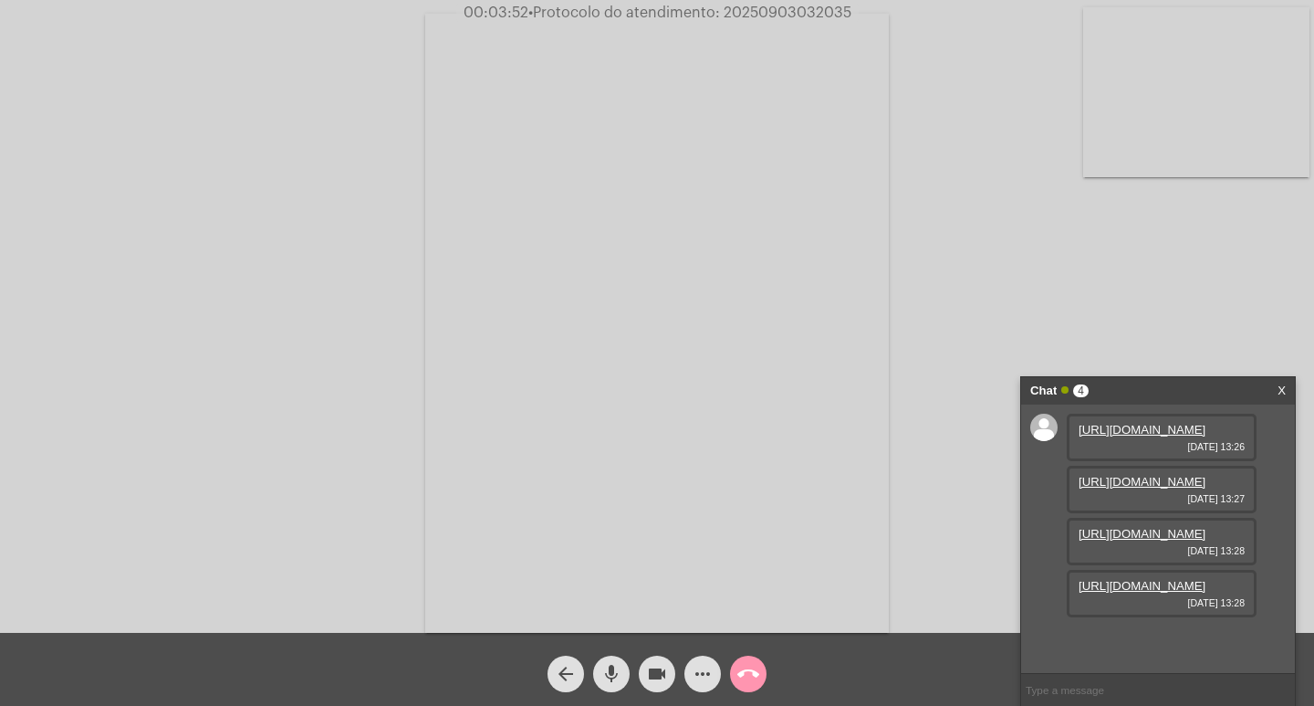
click at [1136, 530] on link "https://neft-transfer-bucket.s3.amazonaws.com/temp-8dc0dec1-af32-1a31-782c-402c…" at bounding box center [1142, 534] width 127 height 14
click at [1149, 488] on link "https://neft-transfer-bucket.s3.amazonaws.com/temp-7cd822b3-35d8-2cfb-c149-9d5f…" at bounding box center [1142, 482] width 127 height 14
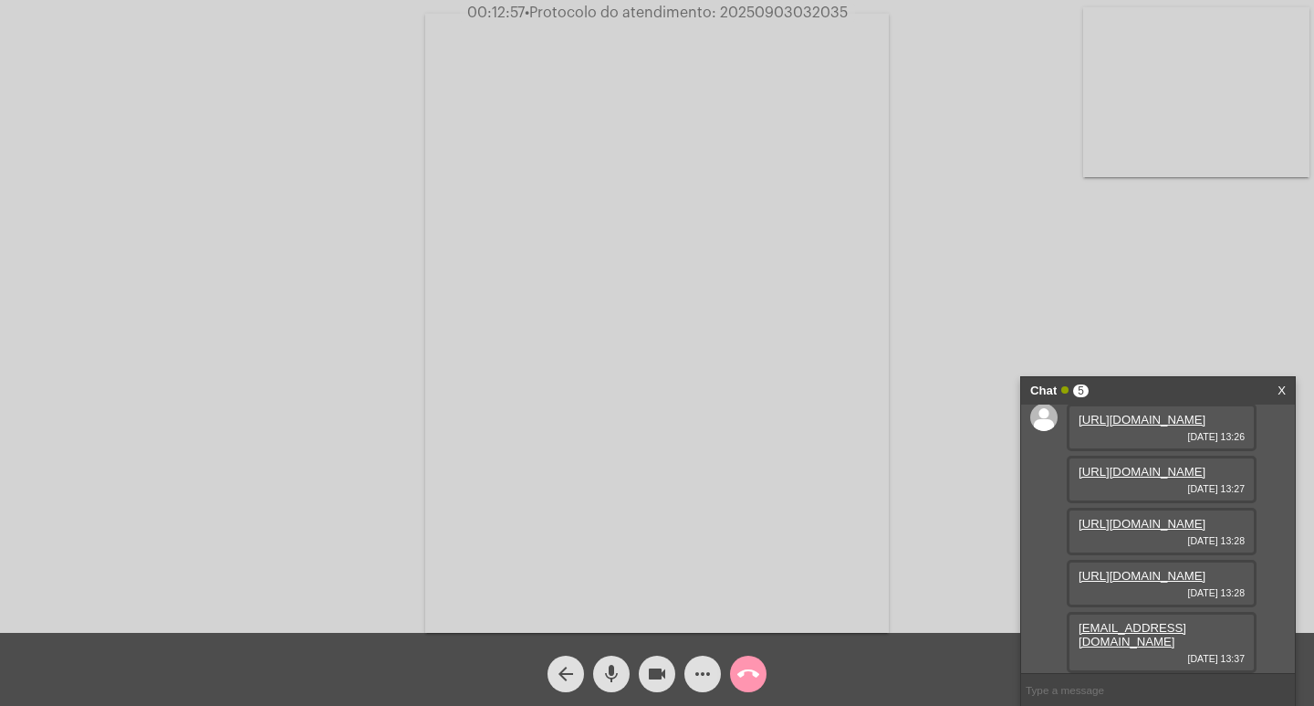
scroll to position [161, 0]
drag, startPoint x: 1239, startPoint y: 644, endPoint x: 1072, endPoint y: 643, distance: 167.0
click at [1072, 643] on div "alefreitaspinto76@gmail.com 03/09/2025 13:37" at bounding box center [1162, 642] width 190 height 61
copy link "alefreitaspinto76@gmail.com"
click at [1139, 691] on input "text" at bounding box center [1158, 690] width 274 height 32
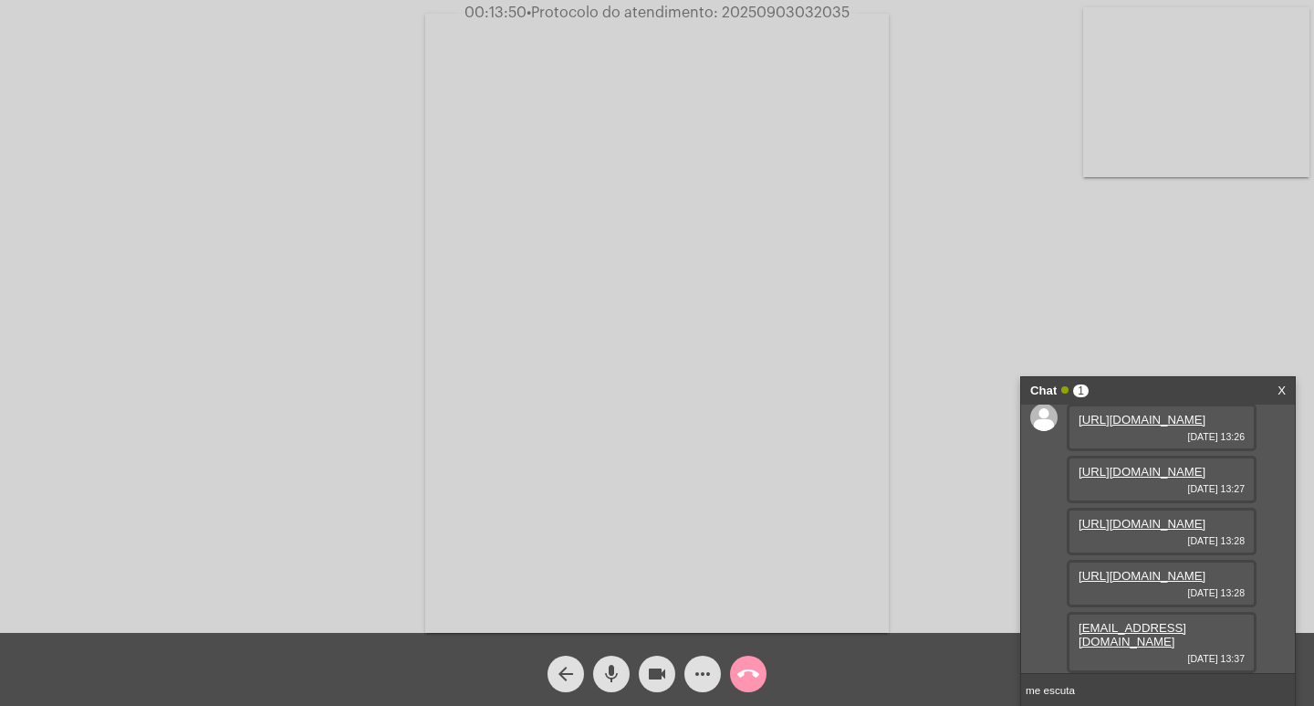
type input "me escuta?"
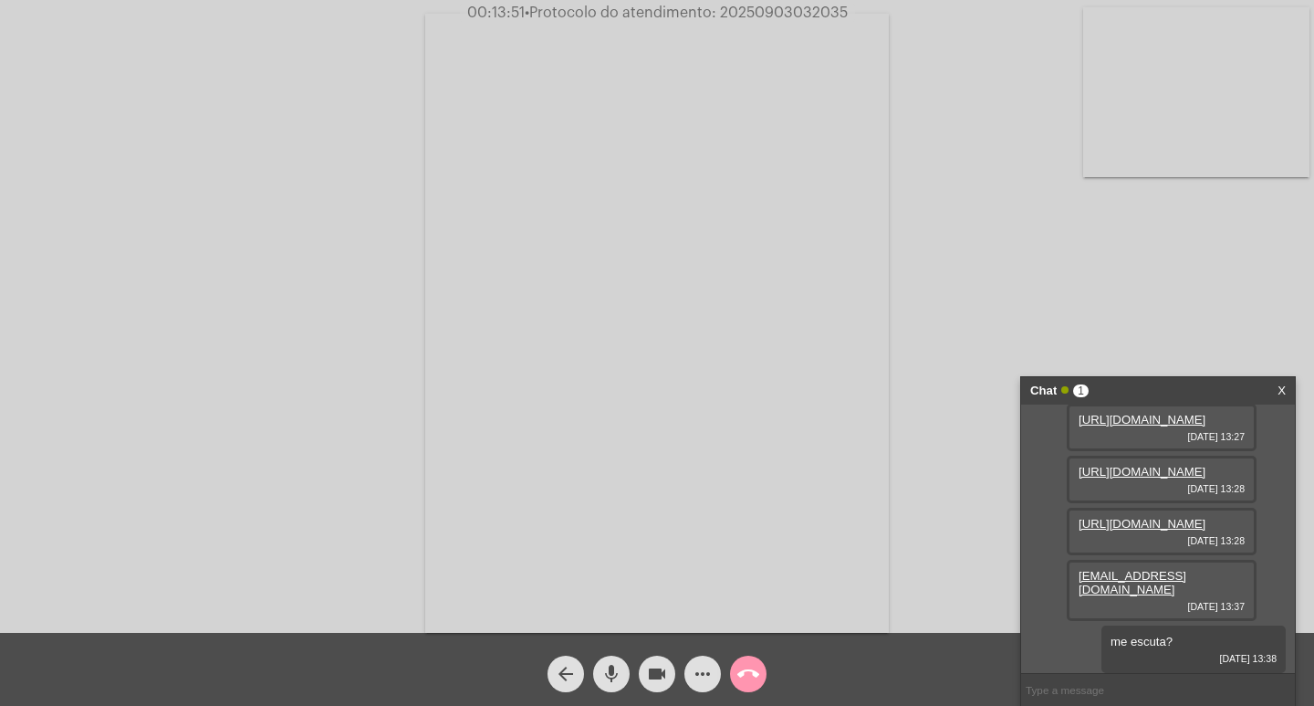
scroll to position [213, 0]
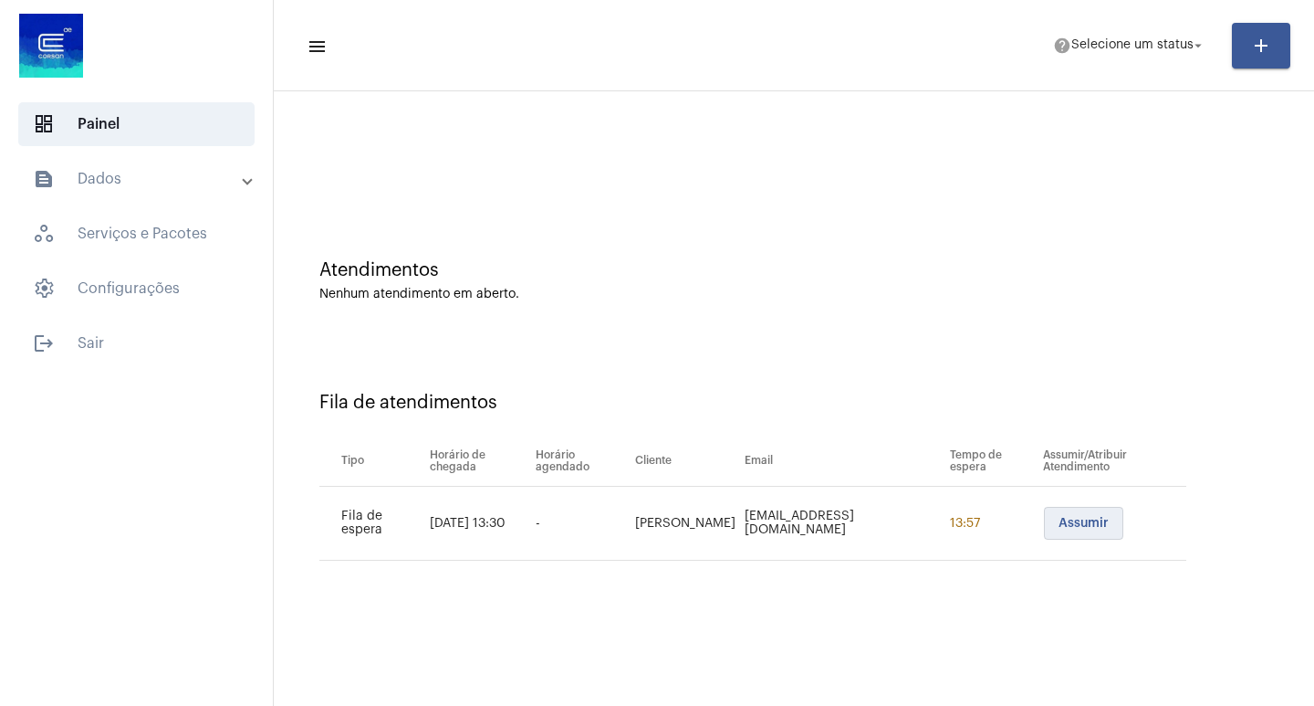
click at [1086, 519] on span "Assumir" at bounding box center [1084, 523] width 50 height 13
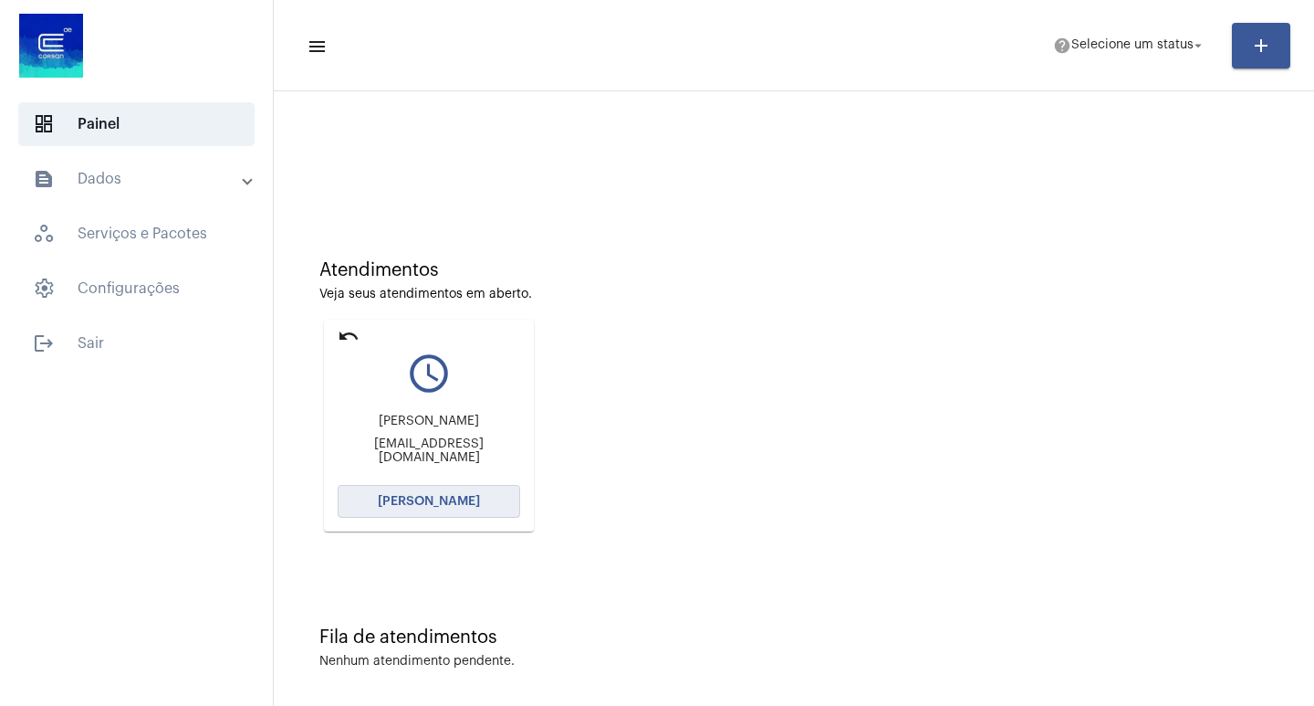
click at [457, 507] on span "[PERSON_NAME]" at bounding box center [429, 501] width 102 height 13
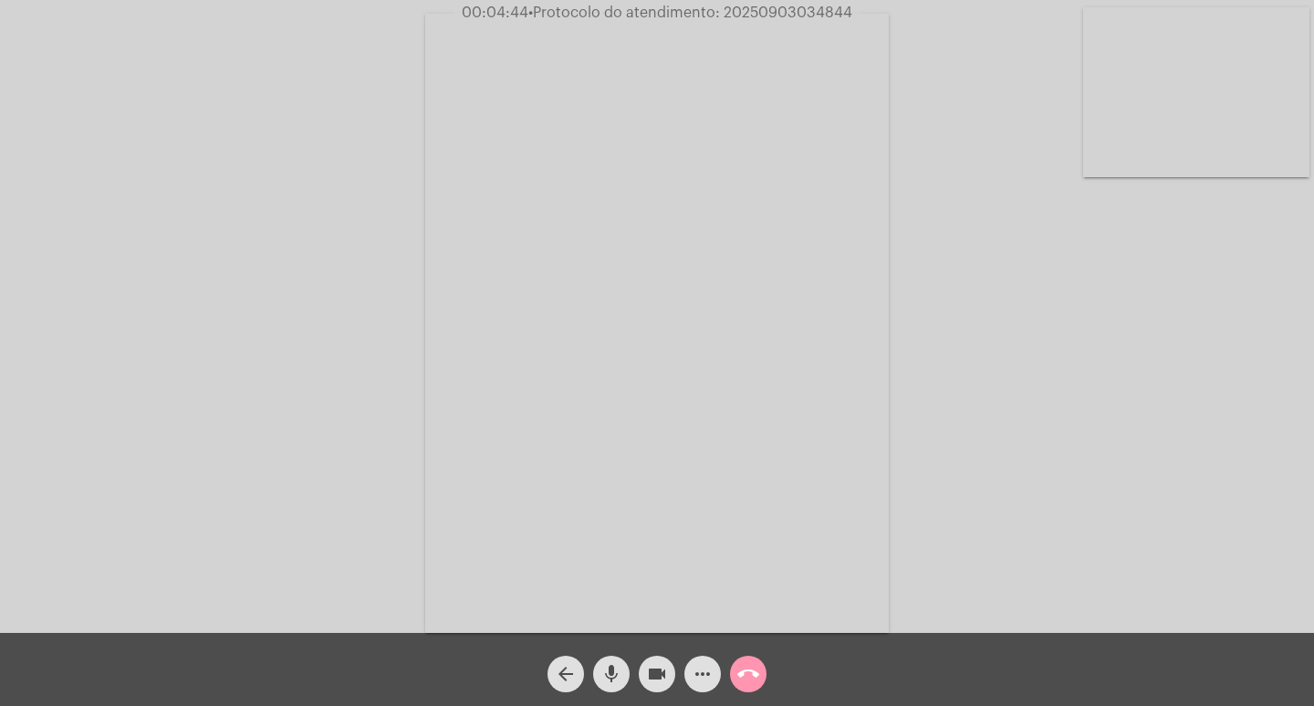
click at [614, 665] on mat-icon "mic" at bounding box center [612, 674] width 22 height 22
click at [646, 679] on mat-icon "videocam" at bounding box center [657, 674] width 22 height 22
drag, startPoint x: 661, startPoint y: 685, endPoint x: 643, endPoint y: 678, distance: 18.5
click at [654, 683] on mat-icon "videocam_off" at bounding box center [657, 674] width 22 height 22
click at [619, 668] on mat-icon "mic_off" at bounding box center [612, 674] width 22 height 22
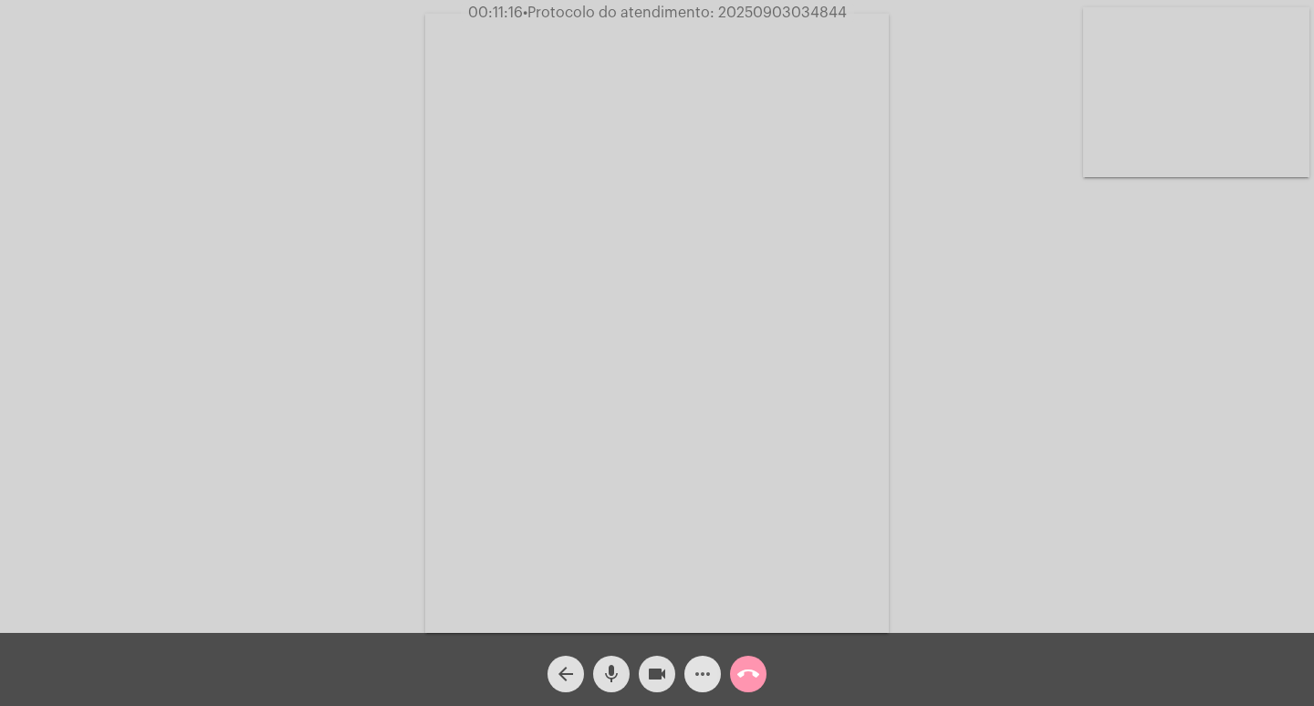
click at [708, 667] on mat-icon "more_horiz" at bounding box center [703, 674] width 22 height 22
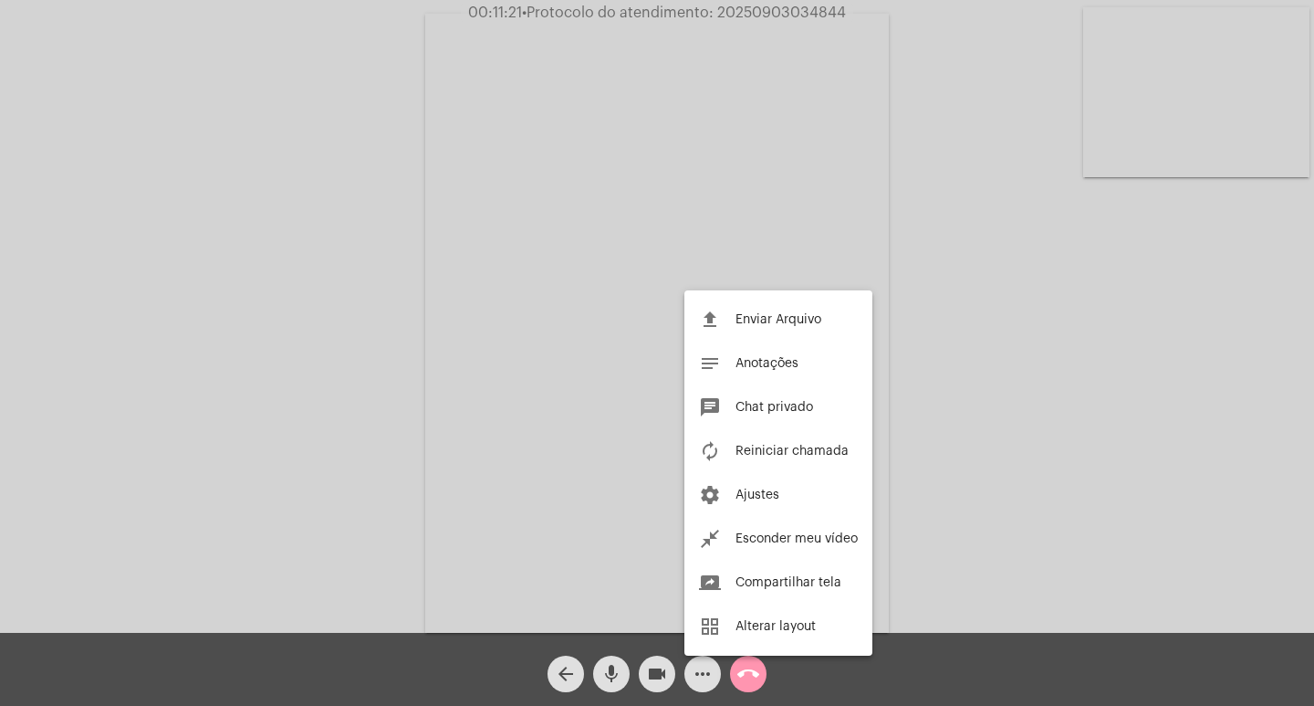
click at [991, 390] on div at bounding box center [657, 353] width 1314 height 706
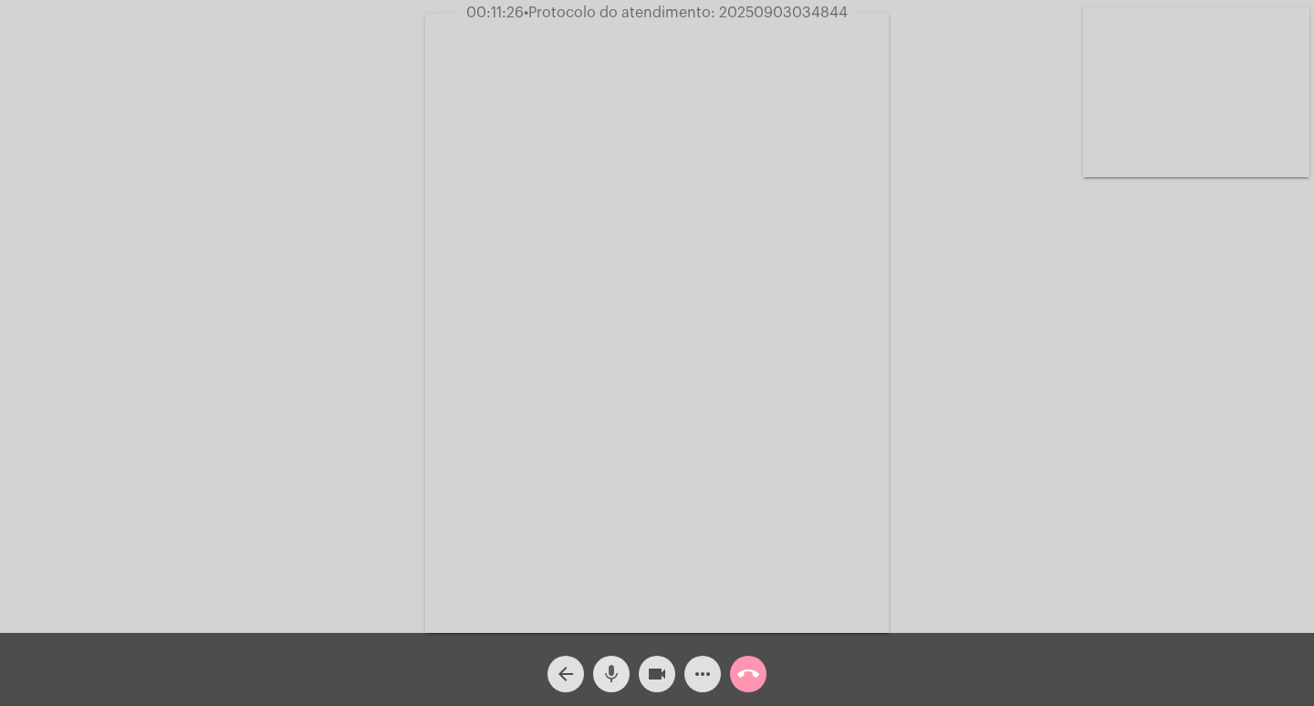
click at [617, 672] on mat-icon "mic" at bounding box center [612, 674] width 22 height 22
click at [644, 664] on button "videocam" at bounding box center [657, 673] width 37 height 37
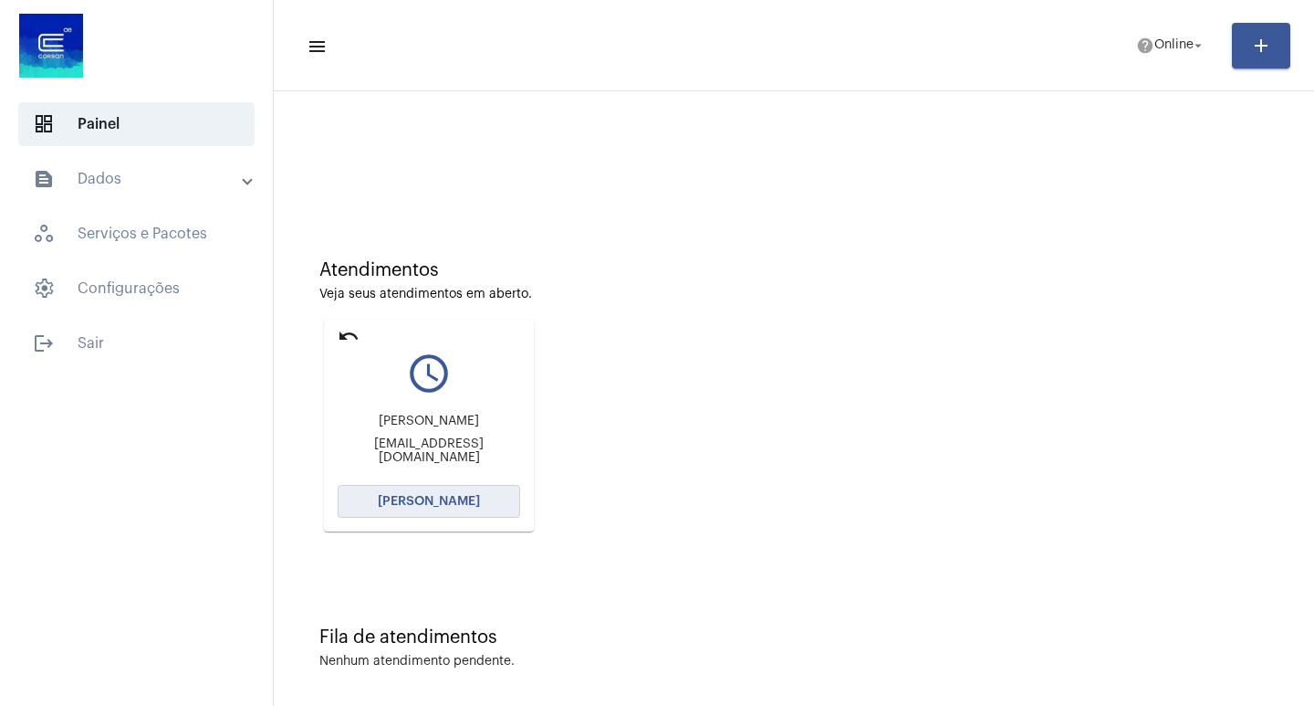
click at [430, 489] on button "[PERSON_NAME]" at bounding box center [429, 501] width 183 height 33
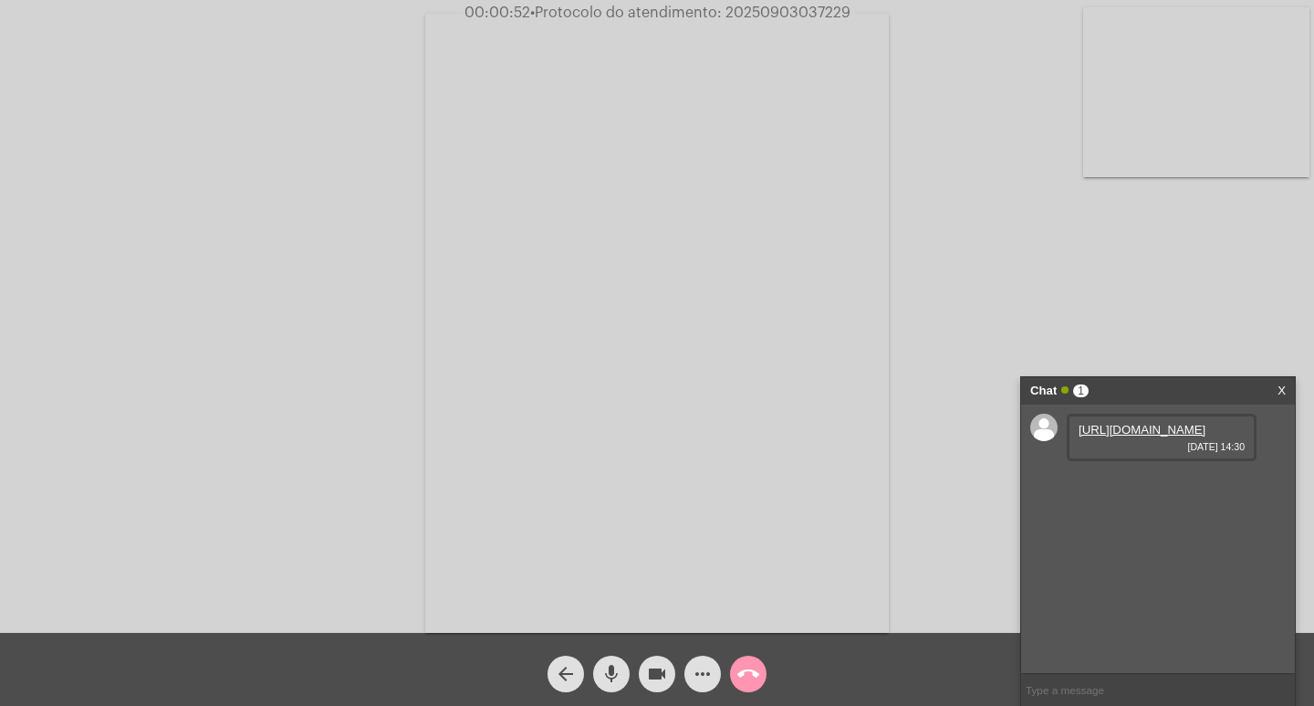
click at [1135, 436] on link "[URL][DOMAIN_NAME]" at bounding box center [1142, 430] width 127 height 14
click at [1140, 540] on link "[URL][DOMAIN_NAME]" at bounding box center [1142, 534] width 127 height 14
click at [1115, 540] on link "[URL][DOMAIN_NAME]" at bounding box center [1142, 534] width 127 height 14
click at [1163, 488] on link "[URL][DOMAIN_NAME]" at bounding box center [1142, 482] width 127 height 14
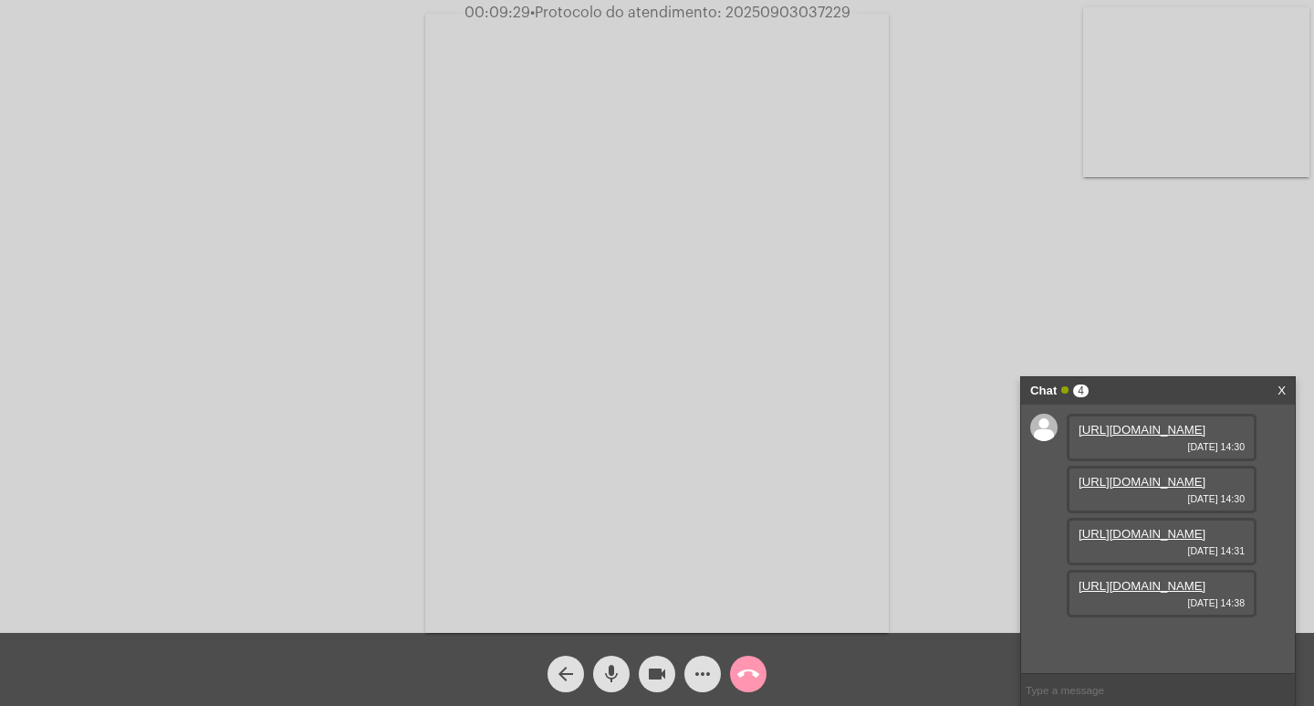
click at [35, 337] on div "Acessando Câmera e Microfone..." at bounding box center [657, 321] width 1311 height 633
click at [663, 668] on mat-icon "videocam" at bounding box center [657, 674] width 22 height 22
click at [611, 668] on mat-icon "mic" at bounding box center [612, 674] width 22 height 22
click at [648, 667] on mat-icon "videocam_off" at bounding box center [657, 674] width 22 height 22
click at [614, 665] on mat-icon "mic_off" at bounding box center [612, 674] width 22 height 22
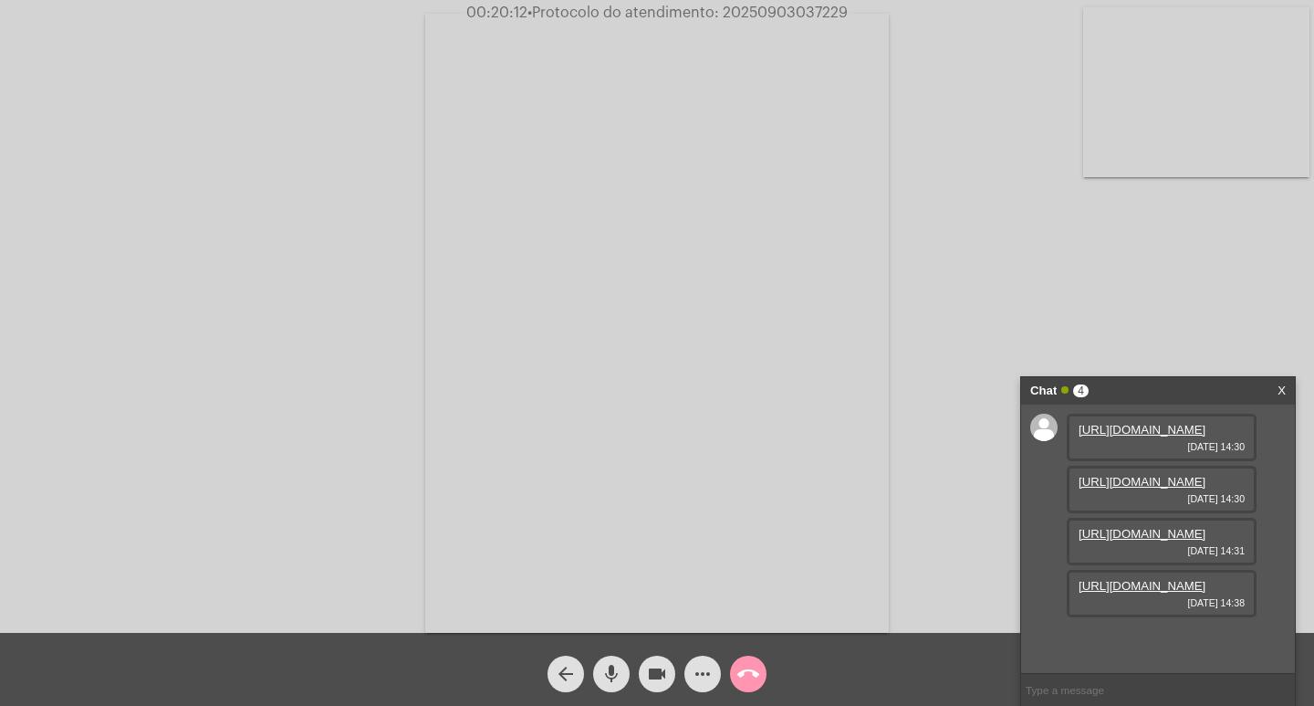
click at [754, 676] on mat-icon "call_end" at bounding box center [749, 674] width 22 height 22
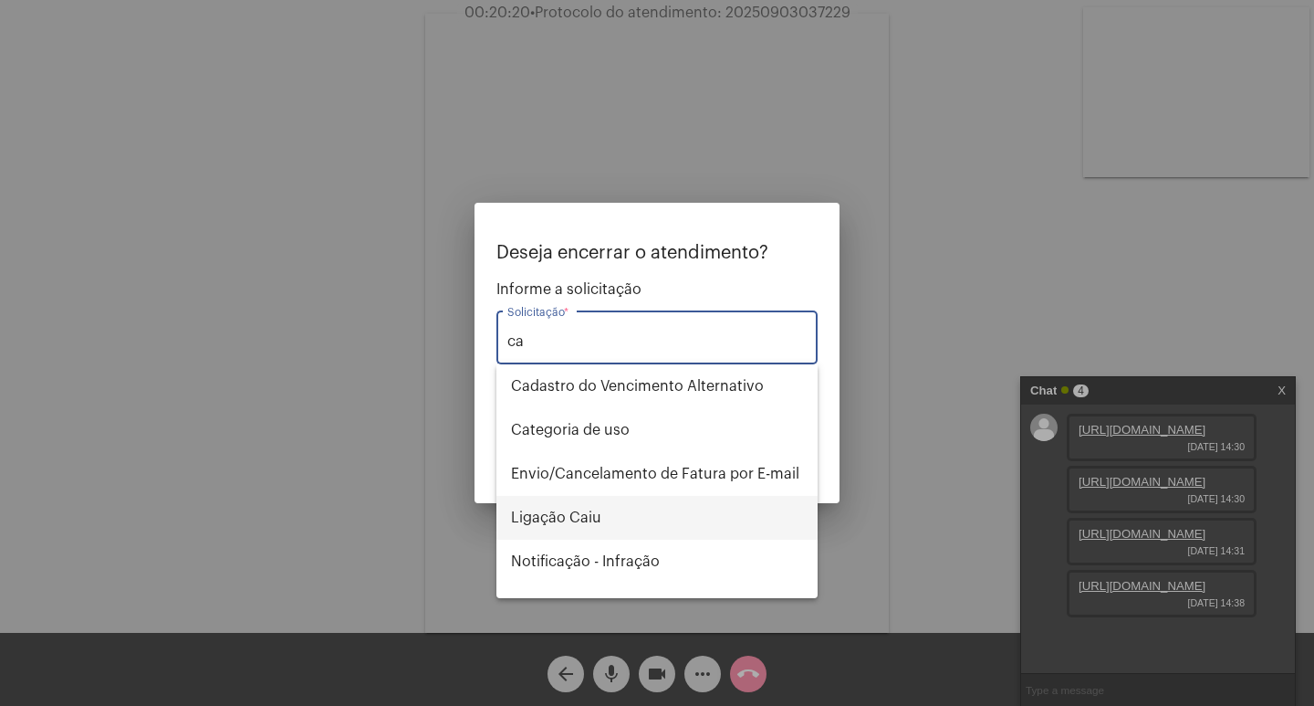
type input "c"
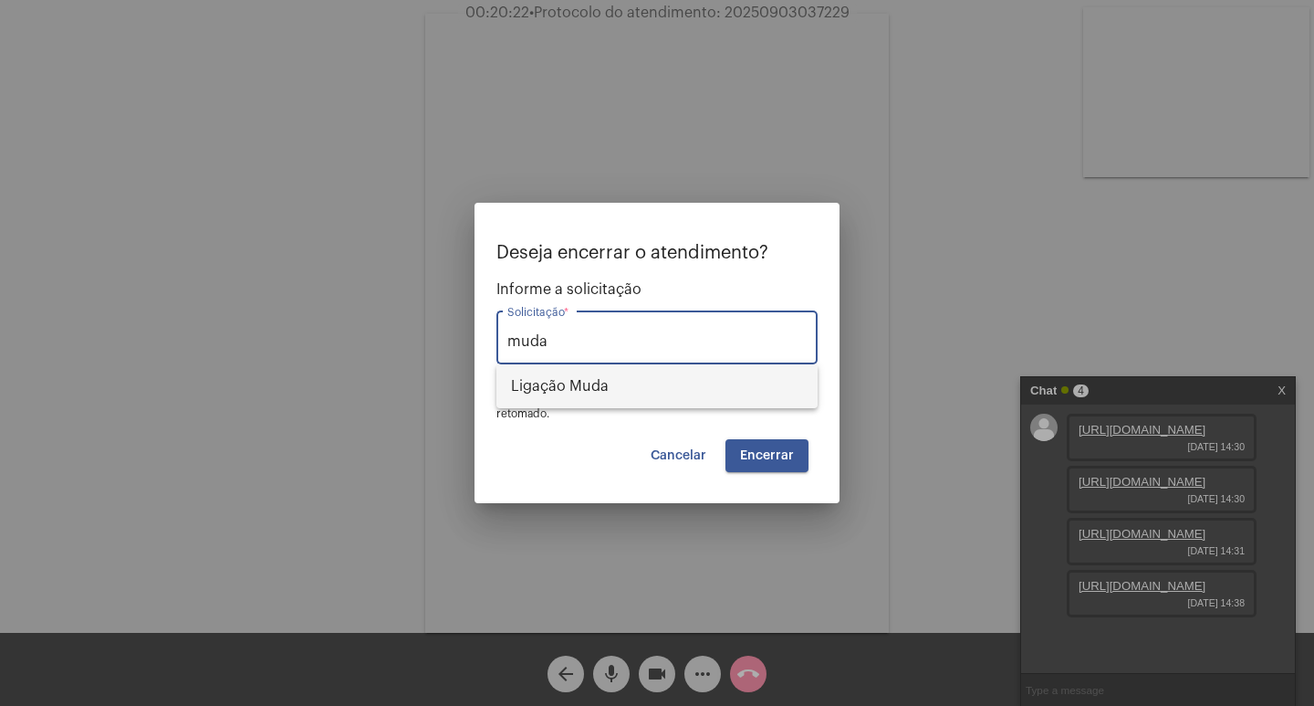
click at [722, 377] on span "Ligação Muda" at bounding box center [657, 386] width 292 height 44
type input "Ligação Muda"
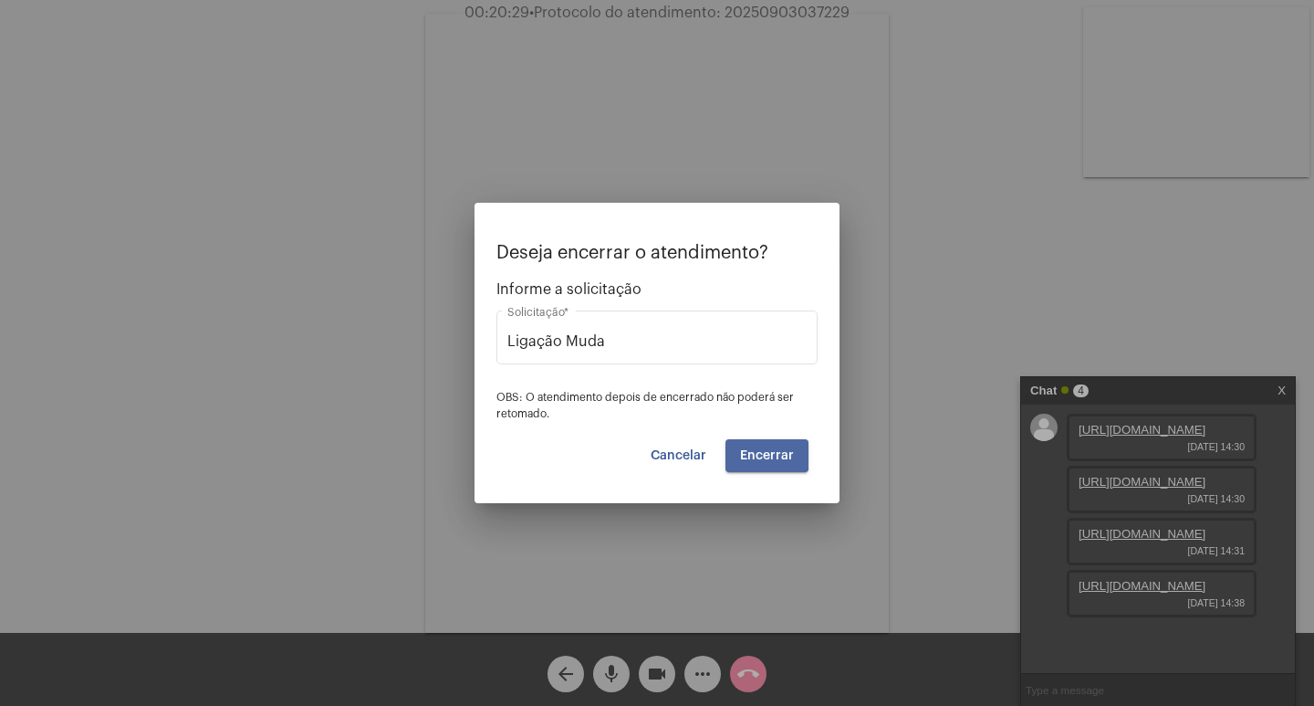
click at [762, 449] on span "Encerrar" at bounding box center [767, 455] width 54 height 13
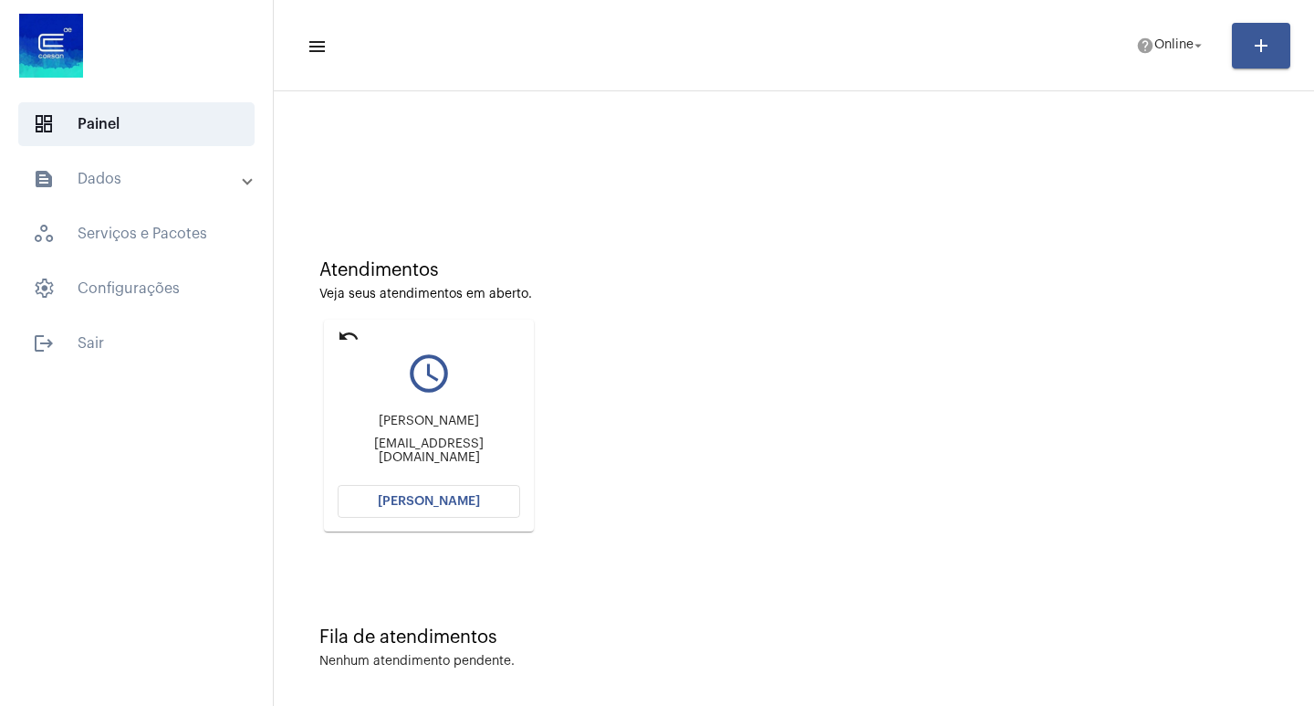
click at [1095, 134] on div at bounding box center [794, 152] width 1022 height 105
click at [466, 497] on span "[PERSON_NAME]" at bounding box center [429, 501] width 102 height 13
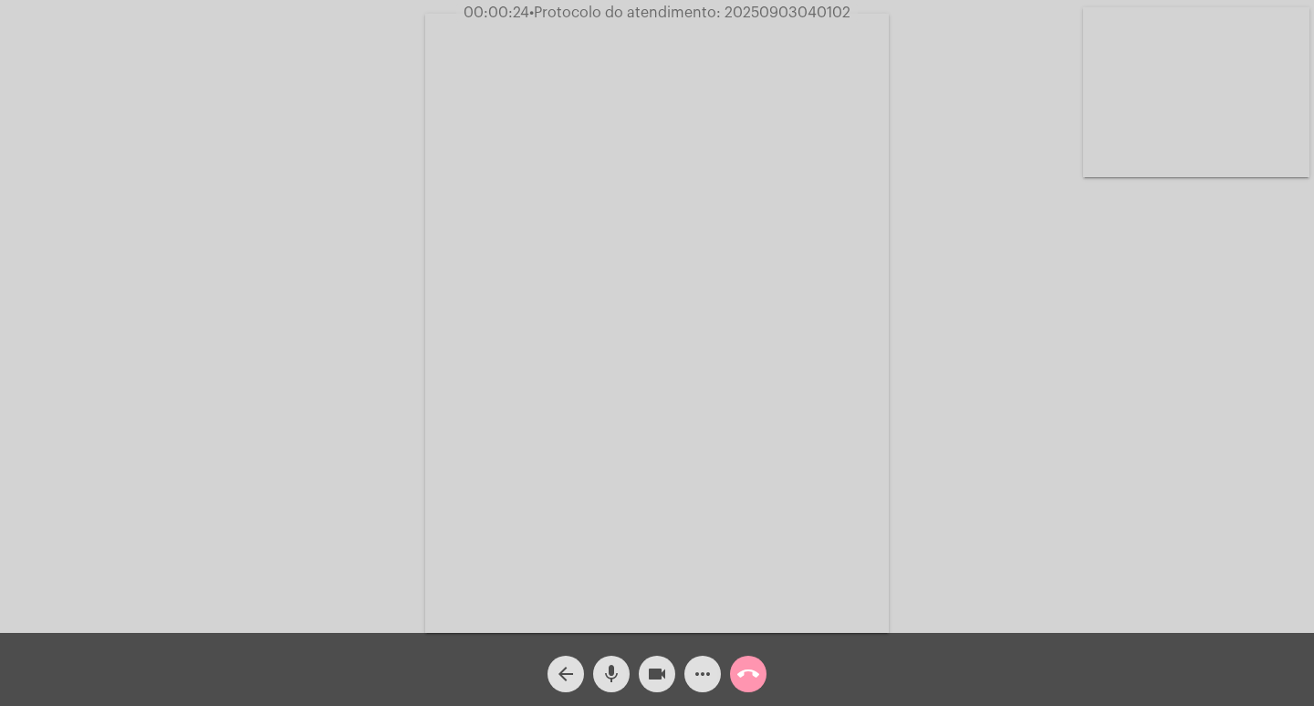
click at [1018, 338] on div "Acessando Câmera e Microfone..." at bounding box center [657, 321] width 1311 height 633
click at [694, 671] on mat-icon "more_horiz" at bounding box center [703, 674] width 22 height 22
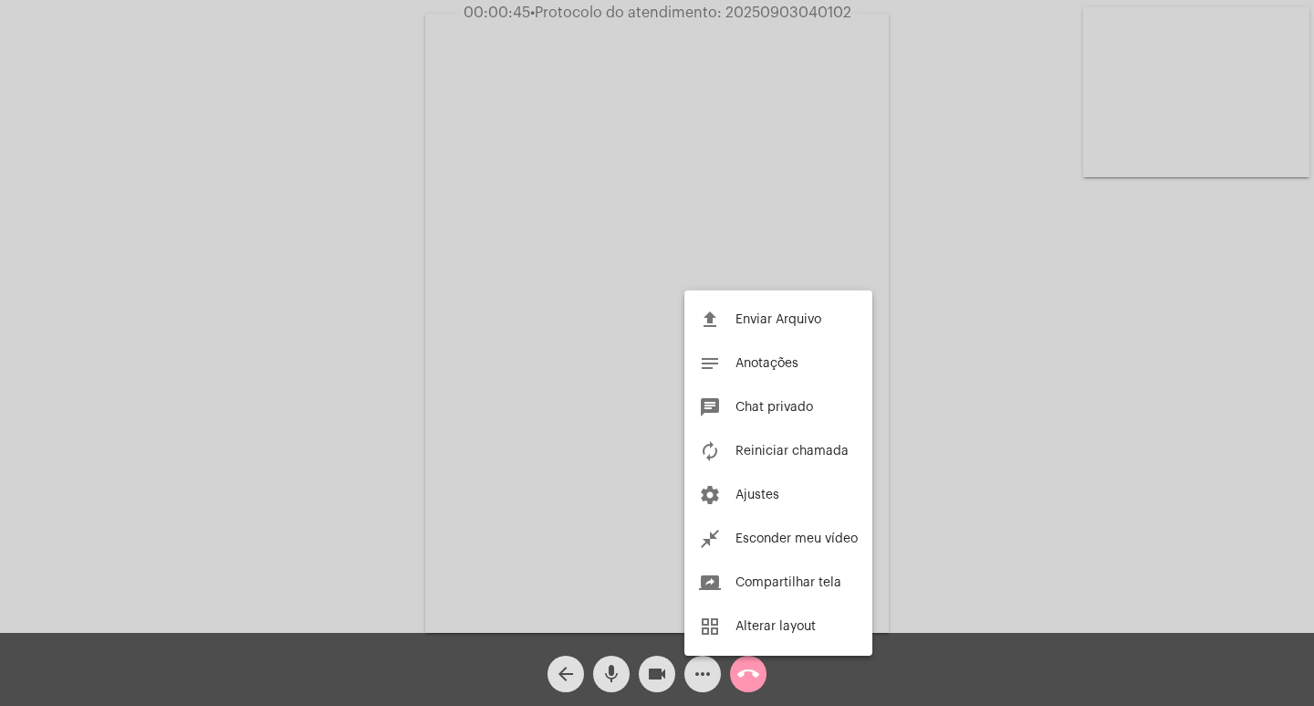
click at [272, 326] on div at bounding box center [657, 353] width 1314 height 706
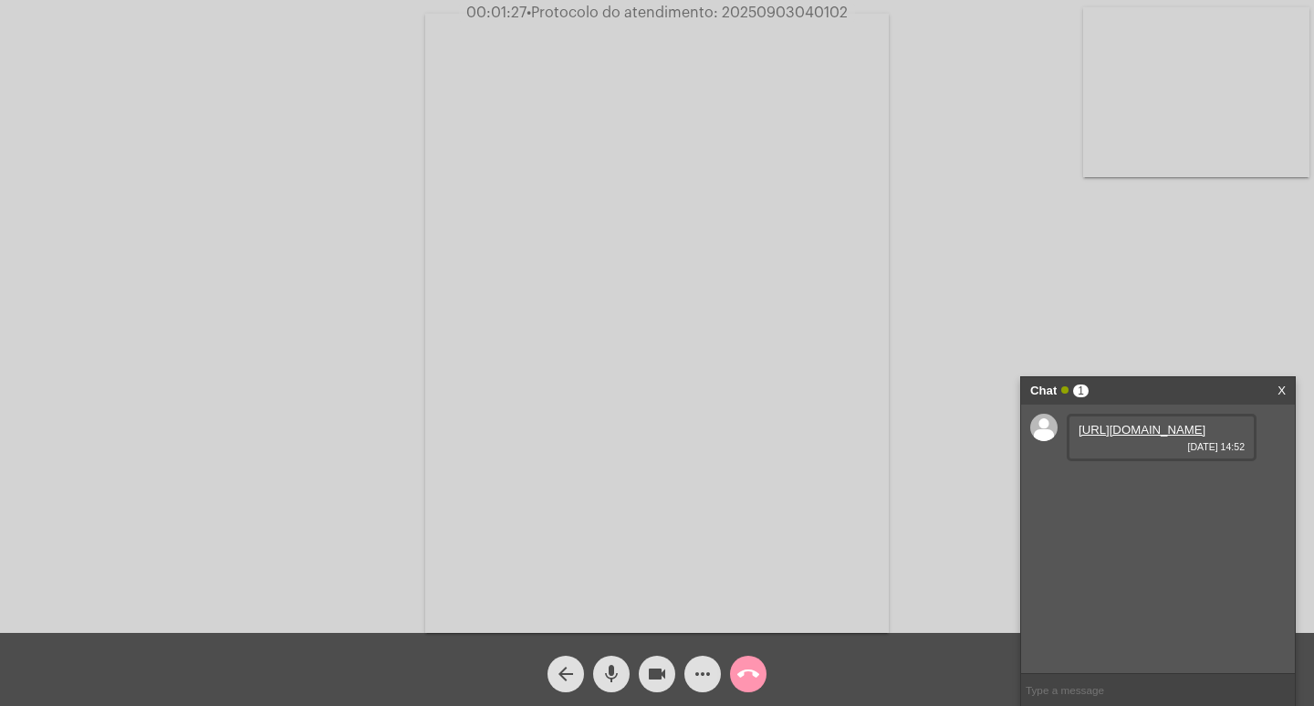
click at [1100, 436] on link "[URL][DOMAIN_NAME]" at bounding box center [1142, 430] width 127 height 14
click at [1142, 436] on link "[URL][DOMAIN_NAME]" at bounding box center [1142, 430] width 127 height 14
click at [1259, 466] on div "[URL][DOMAIN_NAME] [DATE] 14:52 [URL][DOMAIN_NAME] [DATE] 14:52" at bounding box center [1158, 538] width 274 height 268
click at [1143, 488] on link "[URL][DOMAIN_NAME]" at bounding box center [1142, 482] width 127 height 14
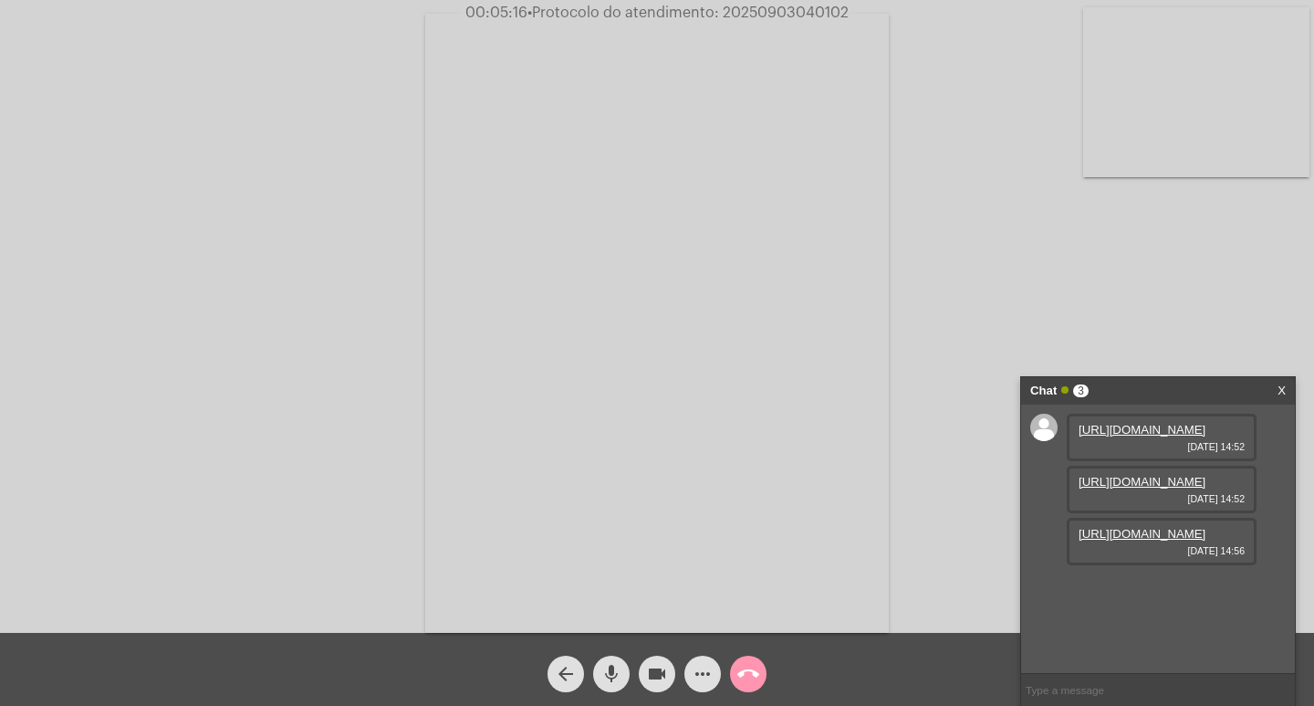
click at [1143, 540] on link "[URL][DOMAIN_NAME]" at bounding box center [1142, 534] width 127 height 14
click at [388, 83] on div "Acessando Câmera e Microfone..." at bounding box center [657, 321] width 1311 height 633
click at [662, 665] on mat-icon "videocam" at bounding box center [657, 674] width 22 height 22
click at [624, 676] on button "mic" at bounding box center [611, 673] width 37 height 37
click at [614, 662] on span "mic_off" at bounding box center [612, 673] width 22 height 37
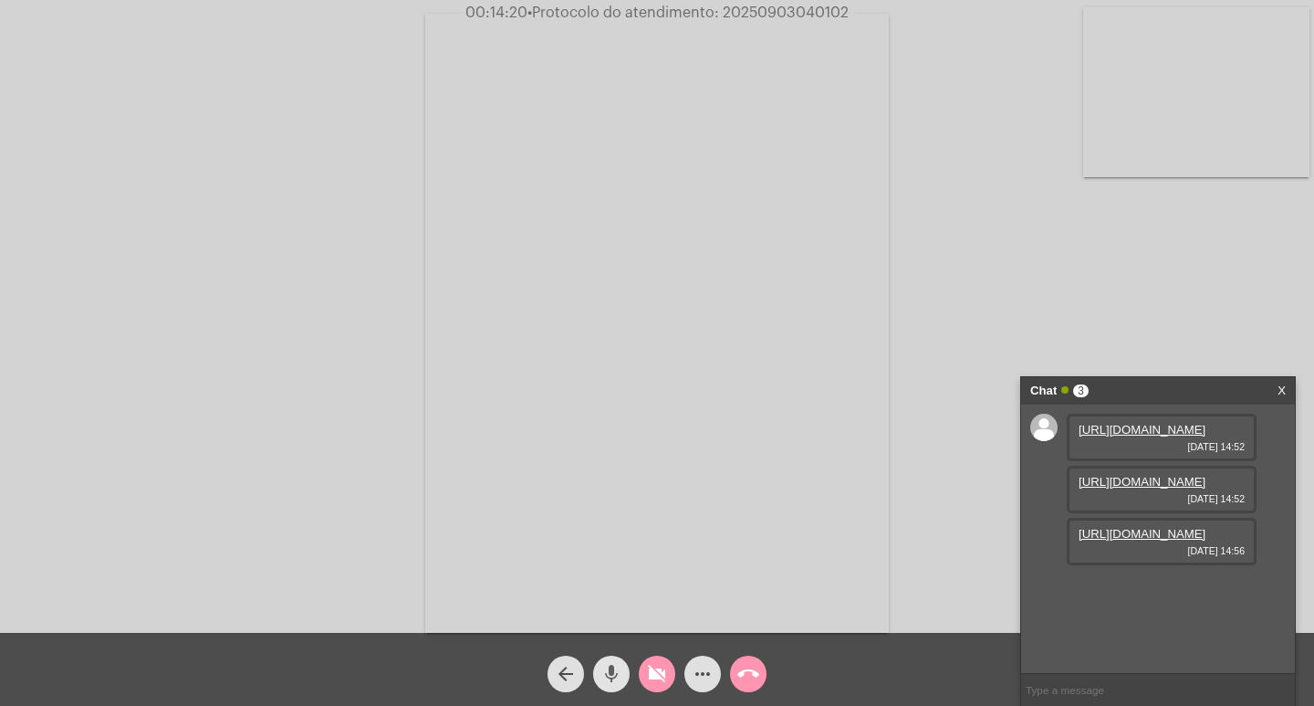
click at [602, 676] on mat-icon "mic" at bounding box center [612, 674] width 22 height 22
click at [602, 676] on mat-icon "mic_off" at bounding box center [612, 674] width 22 height 22
click at [640, 677] on button "videocam_off" at bounding box center [657, 673] width 37 height 37
click at [727, 667] on div "call_end" at bounding box center [749, 669] width 46 height 46
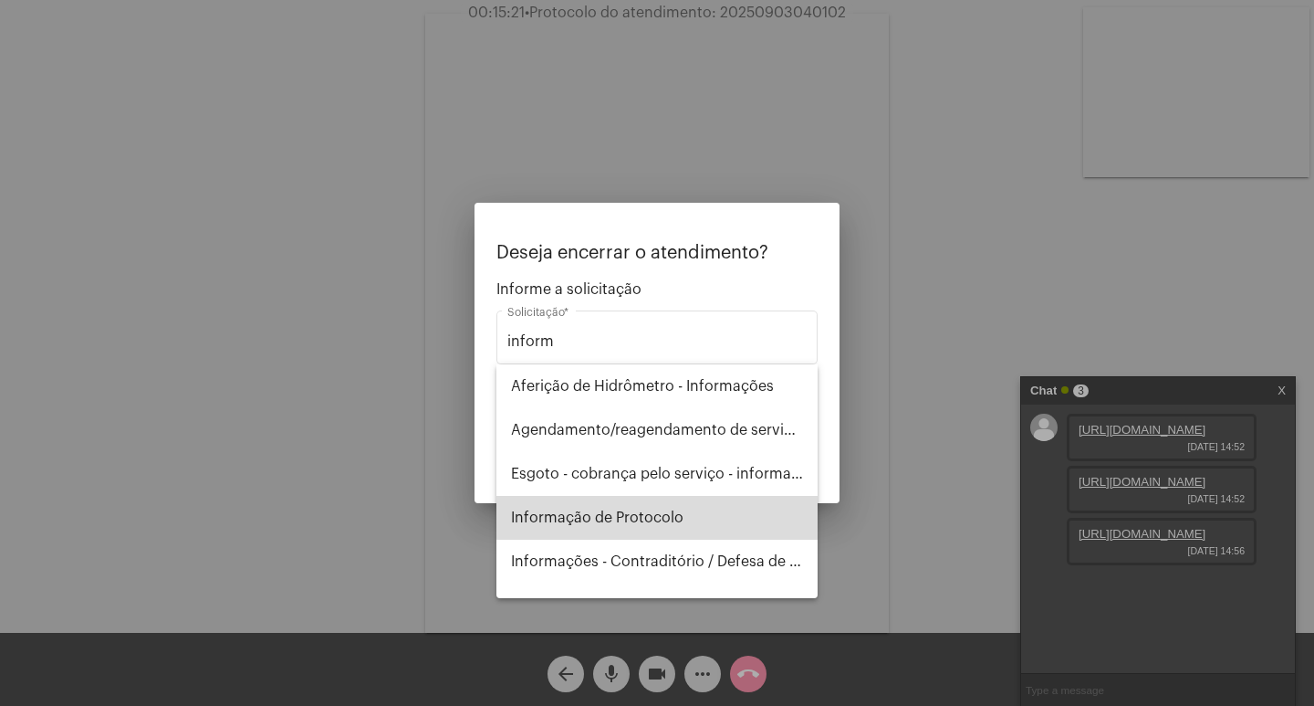
click at [702, 511] on span "Informação de Protocolo" at bounding box center [657, 518] width 292 height 44
type input "Informação de Protocolo"
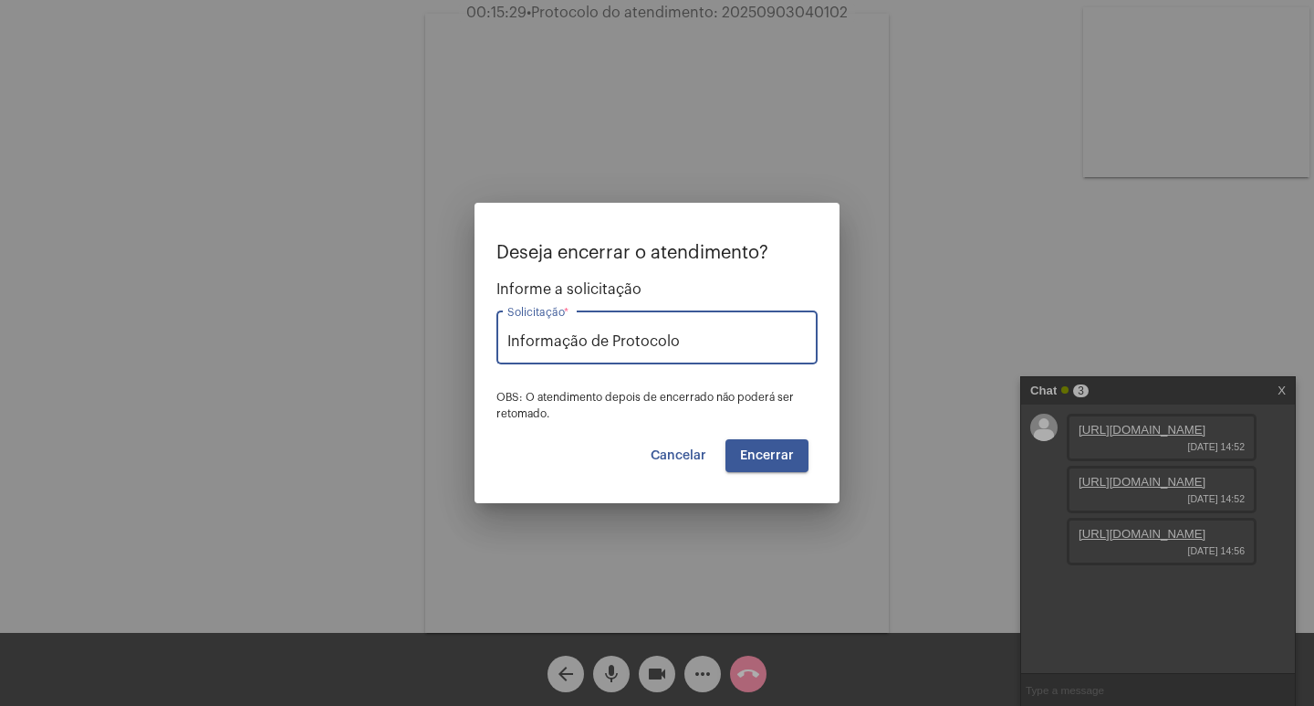
click at [782, 453] on span "Encerrar" at bounding box center [767, 455] width 54 height 13
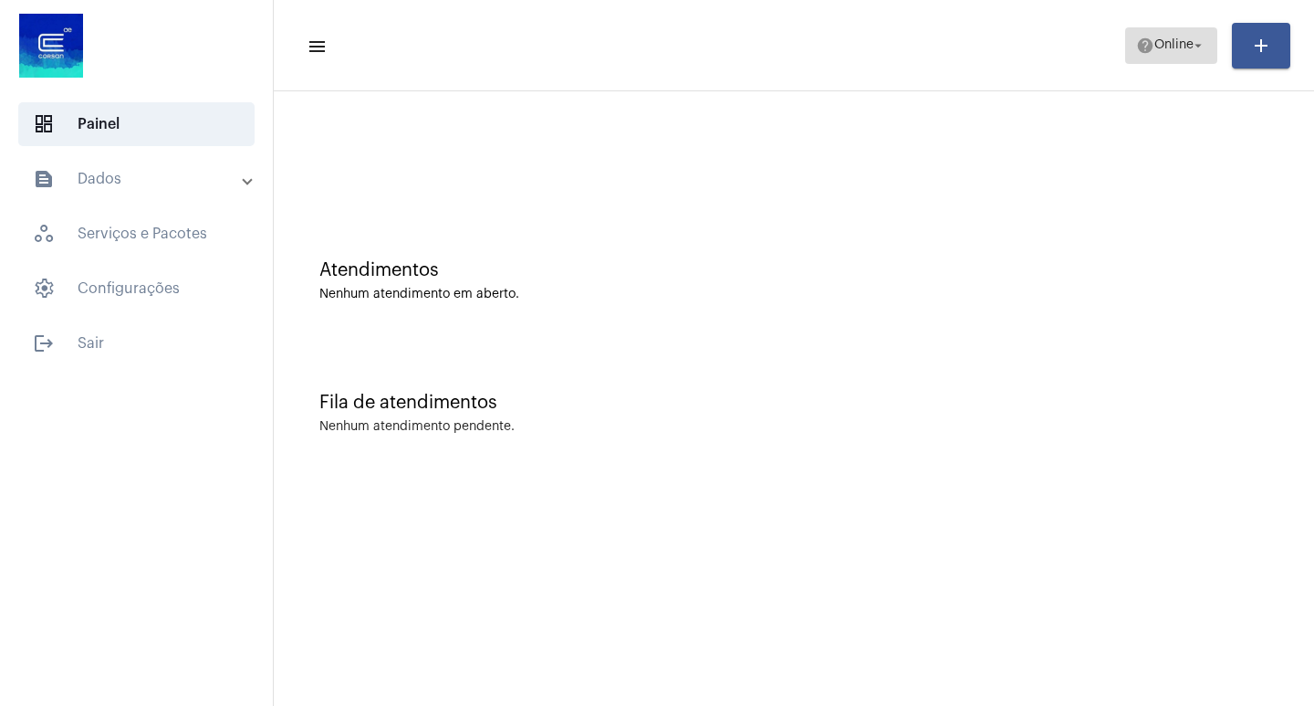
click at [1167, 44] on span "Online" at bounding box center [1174, 45] width 39 height 13
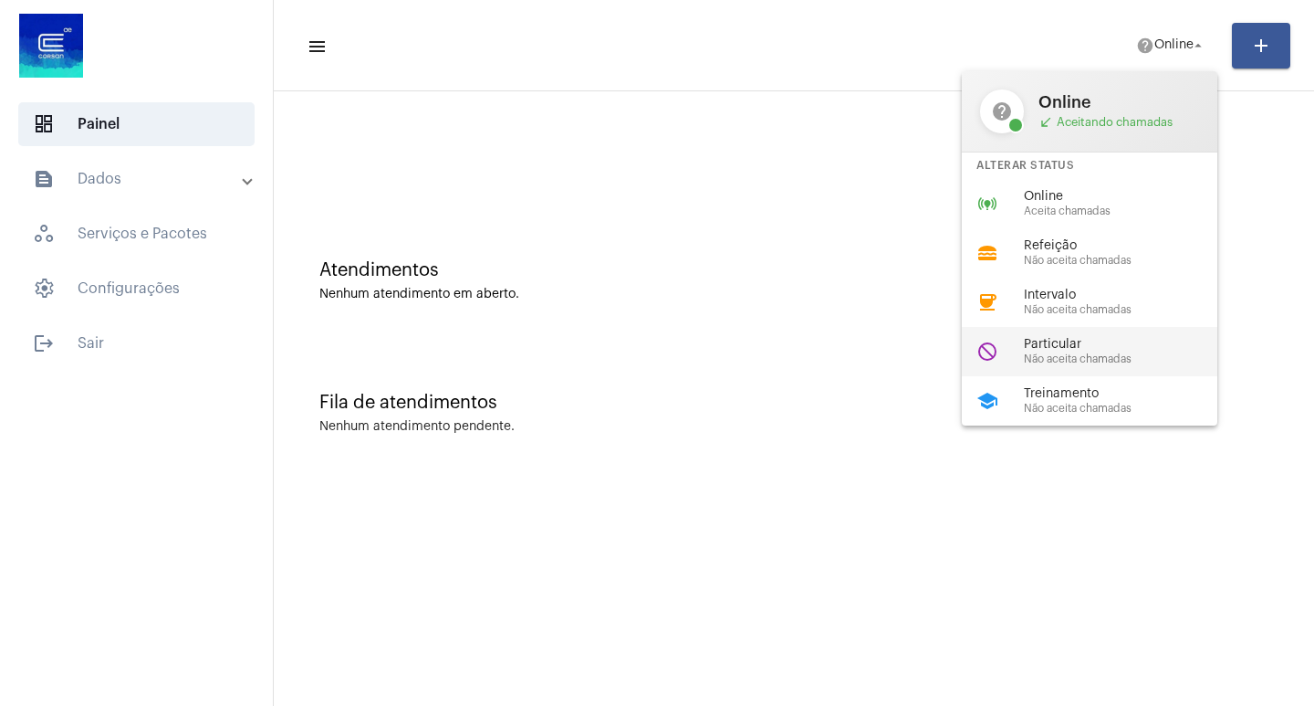
click at [1086, 348] on span "Particular" at bounding box center [1128, 345] width 208 height 14
